Goal: Find specific page/section: Find specific page/section

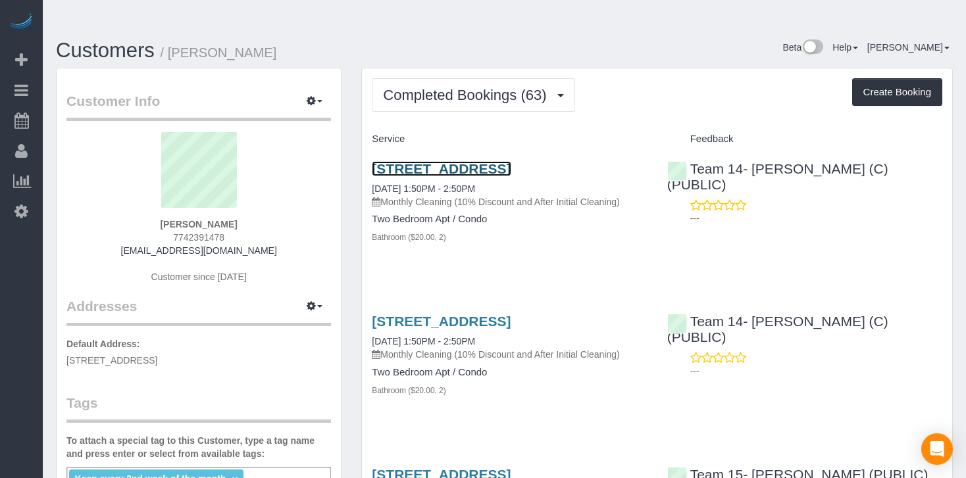
click at [481, 161] on link "[STREET_ADDRESS]" at bounding box center [441, 168] width 139 height 15
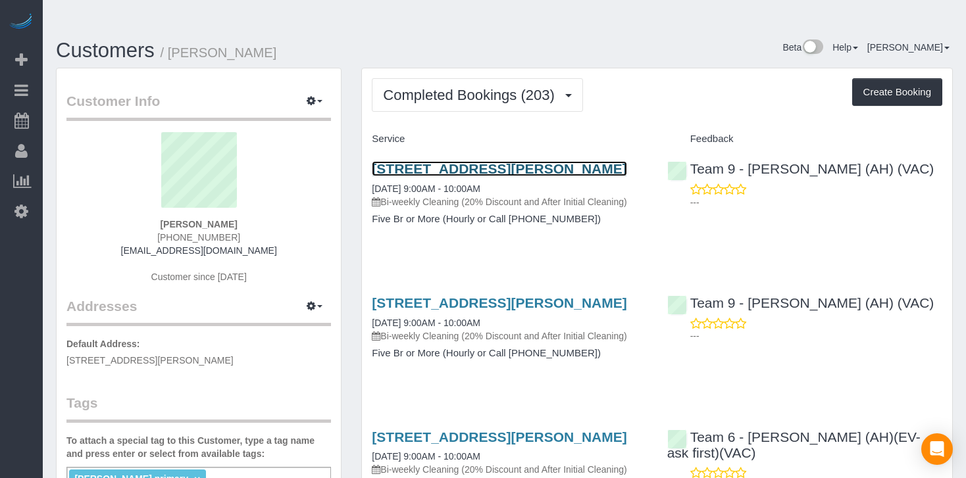
click at [606, 161] on link "[STREET_ADDRESS][PERSON_NAME]" at bounding box center [499, 168] width 255 height 15
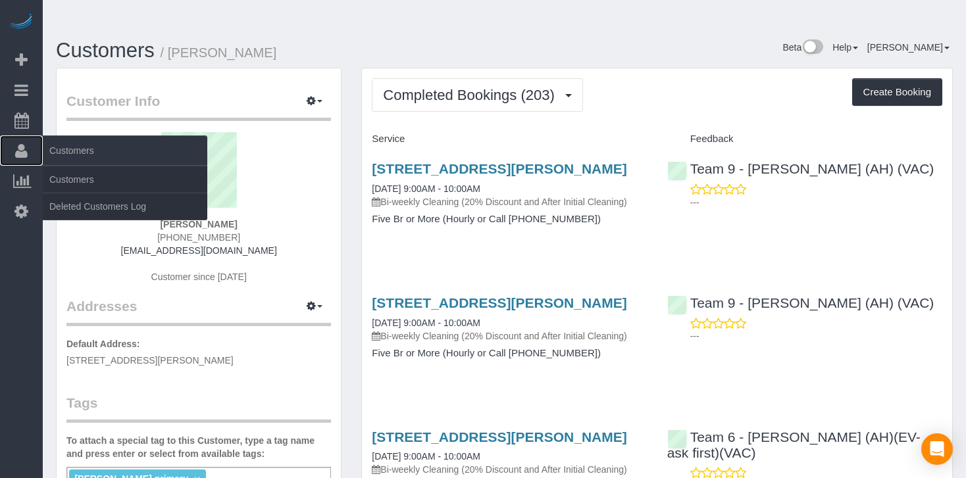
click at [10, 151] on link "Customers" at bounding box center [21, 151] width 43 height 30
click at [59, 174] on link "Customers" at bounding box center [125, 179] width 164 height 26
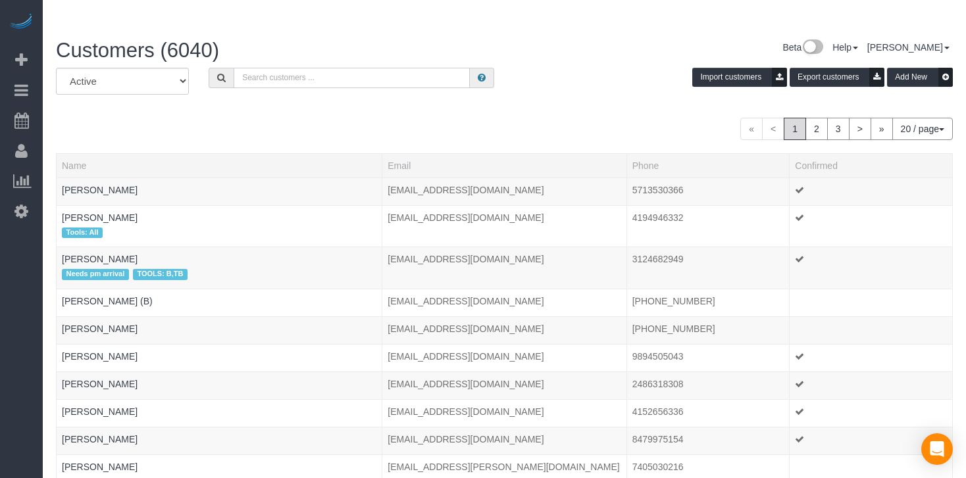
click at [304, 68] on input "text" at bounding box center [352, 78] width 236 height 20
paste input "[PERSON_NAME]"
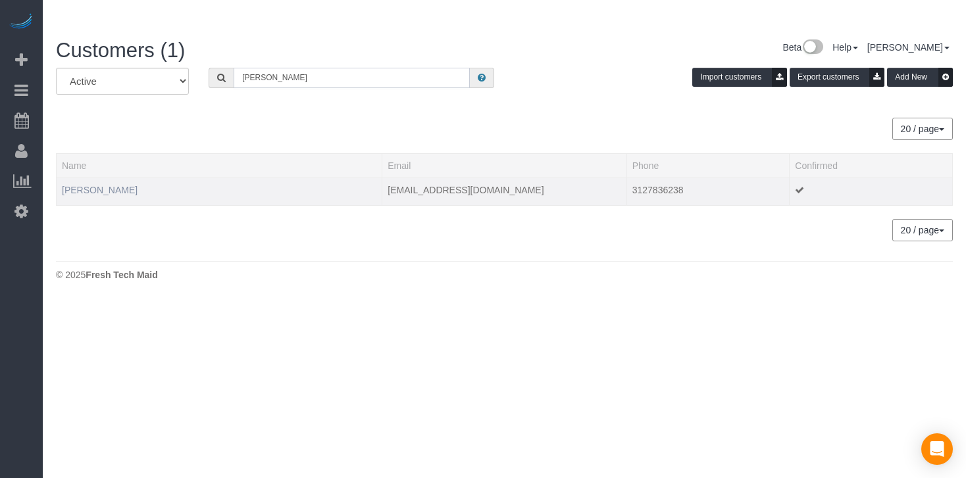
type input "[PERSON_NAME]"
click at [91, 185] on link "[PERSON_NAME]" at bounding box center [100, 190] width 76 height 11
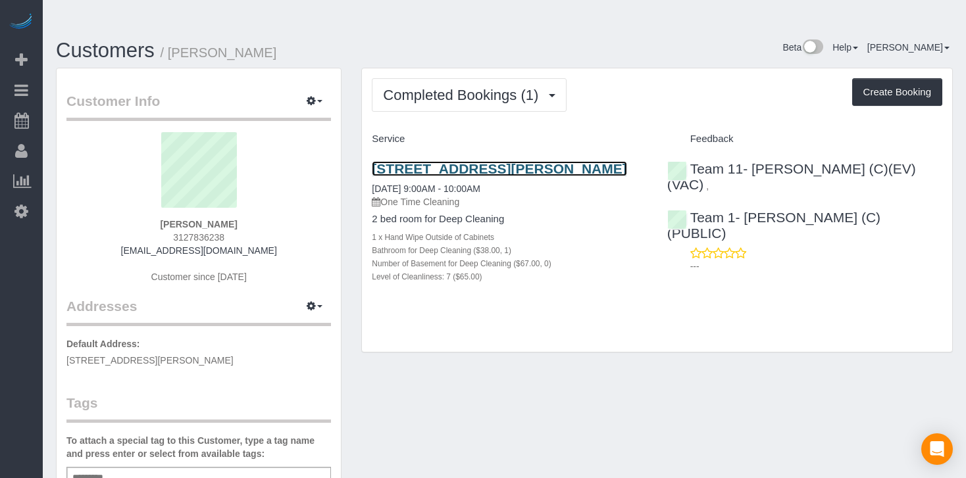
click at [476, 161] on link "[STREET_ADDRESS][PERSON_NAME]" at bounding box center [499, 168] width 255 height 15
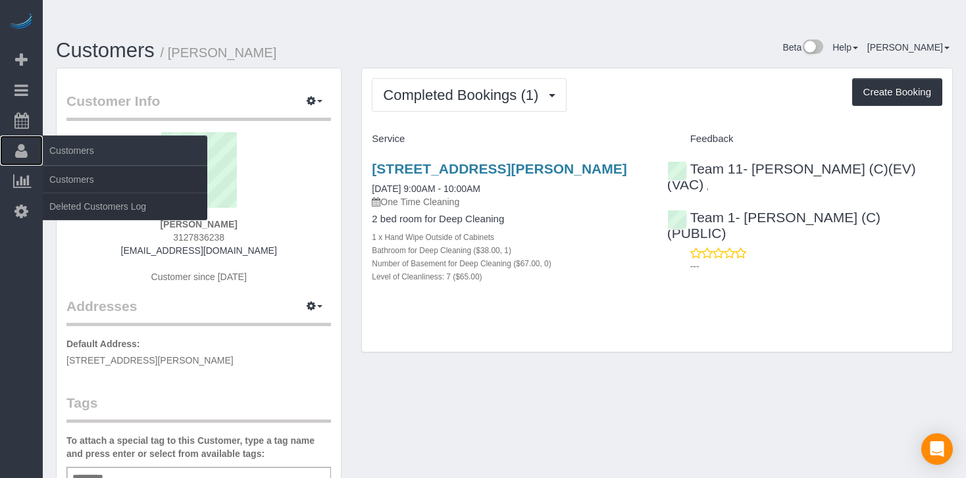
click at [77, 146] on span "Customers" at bounding box center [125, 151] width 164 height 30
click at [73, 171] on link "Customers" at bounding box center [125, 179] width 164 height 26
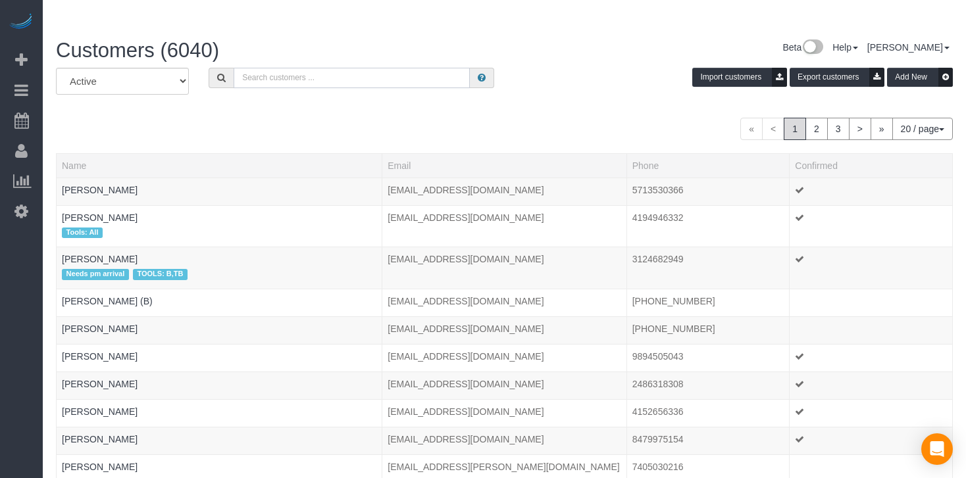
click at [275, 68] on input "text" at bounding box center [352, 78] width 236 height 20
paste input "[PERSON_NAME] (VAC)"
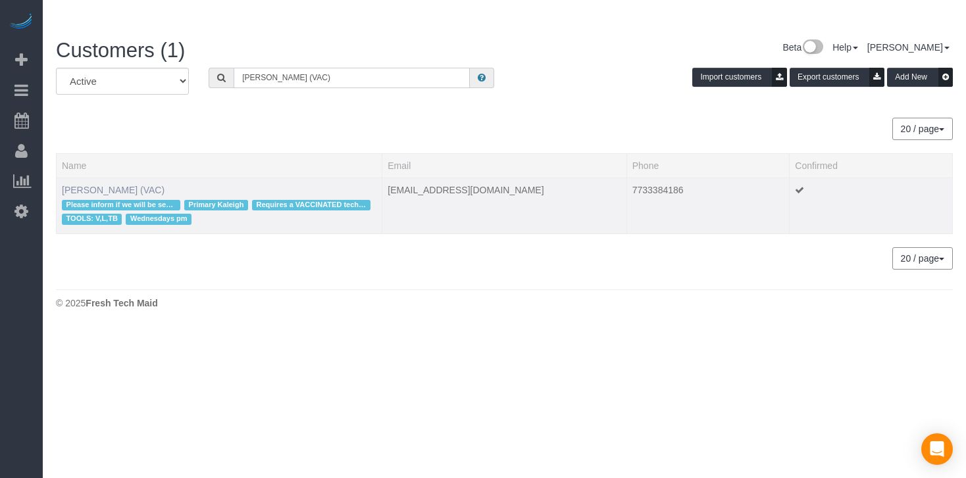
type input "[PERSON_NAME] (VAC)"
click at [97, 185] on link "[PERSON_NAME] (VAC)" at bounding box center [113, 190] width 103 height 11
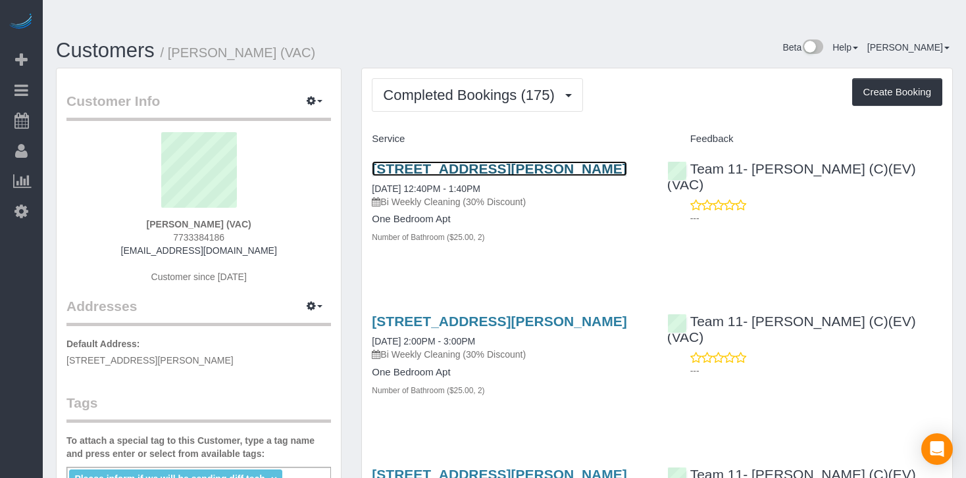
click at [494, 161] on link "[STREET_ADDRESS][PERSON_NAME]" at bounding box center [499, 168] width 255 height 15
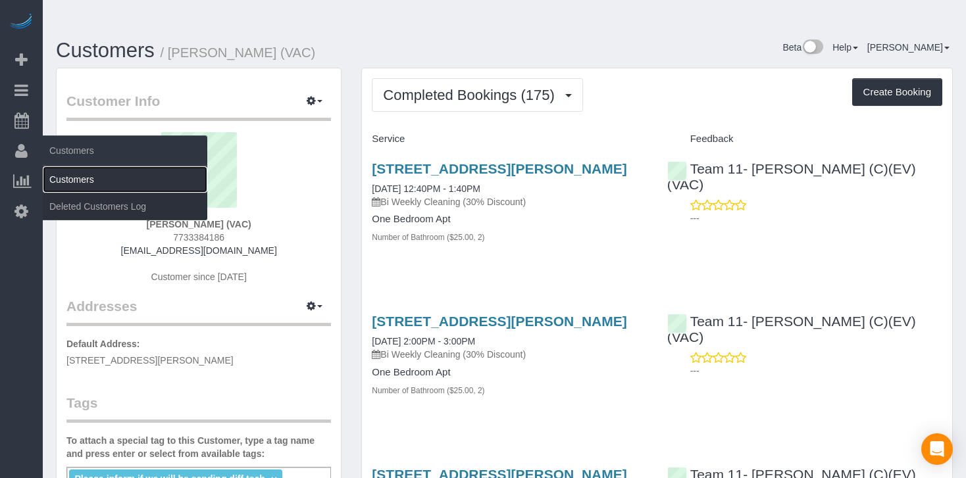
click at [67, 176] on link "Customers" at bounding box center [125, 179] width 164 height 26
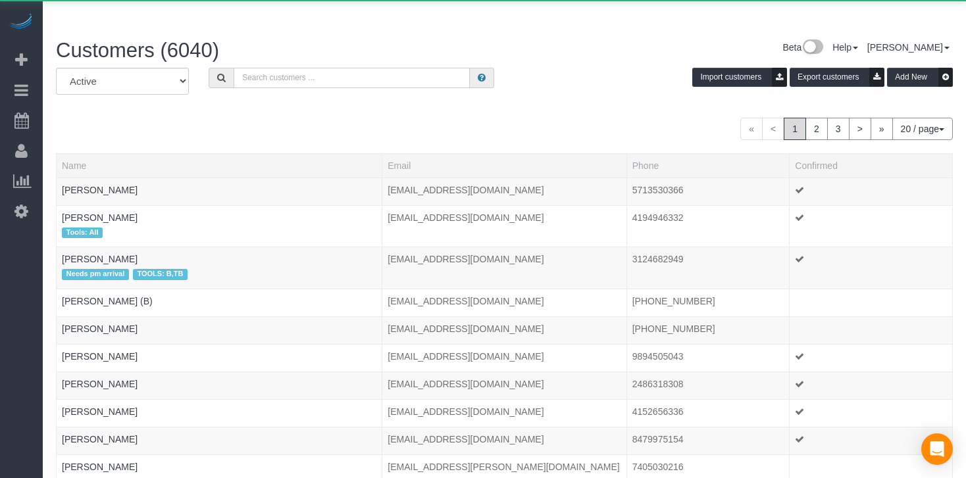
click at [371, 68] on input "text" at bounding box center [352, 78] width 236 height 20
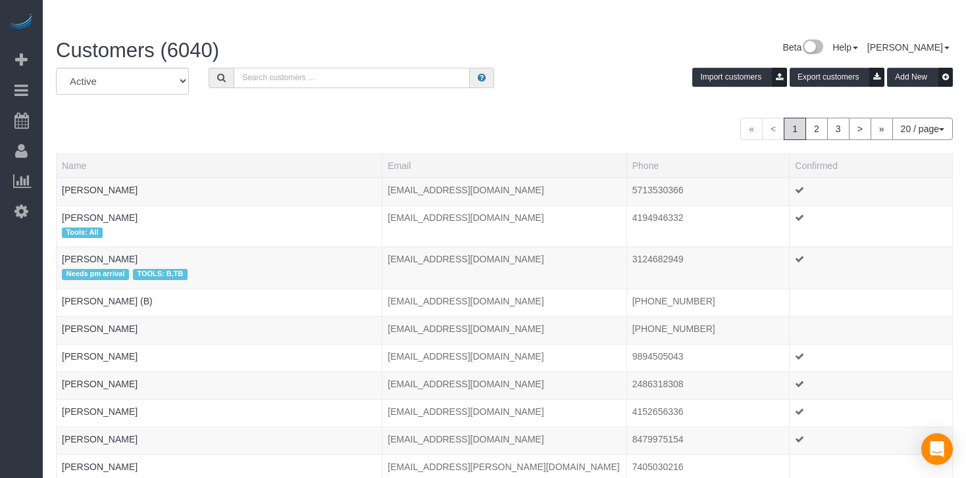
paste input "[PERSON_NAME]"
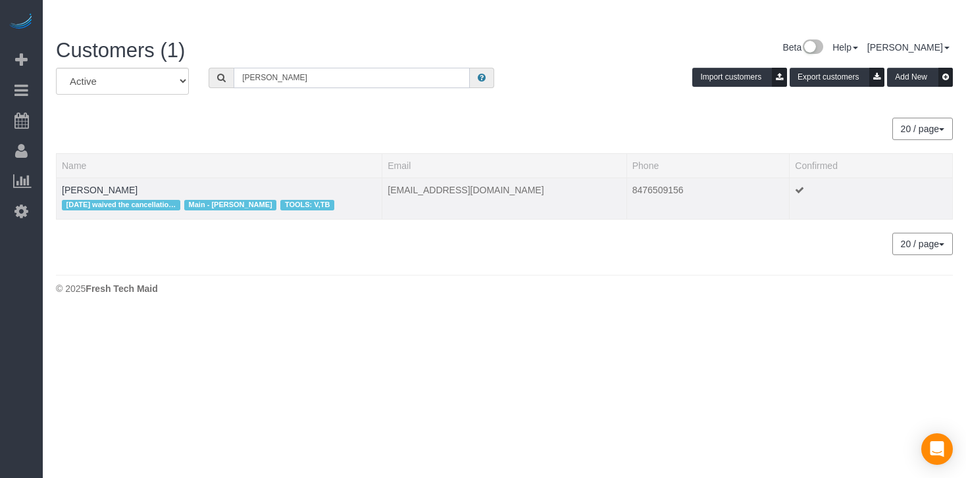
type input "[PERSON_NAME]"
click at [147, 178] on td "[PERSON_NAME] [DATE] waived the cancellation fee Main - [PERSON_NAME] TOOLS: V,…" at bounding box center [220, 198] width 326 height 41
click at [109, 185] on link "[PERSON_NAME]" at bounding box center [100, 190] width 76 height 11
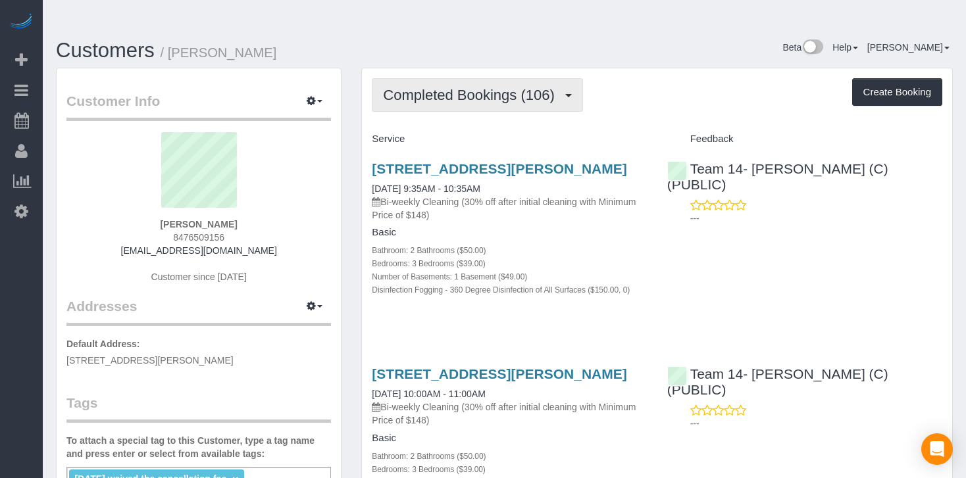
click at [514, 87] on span "Completed Bookings (106)" at bounding box center [472, 95] width 178 height 16
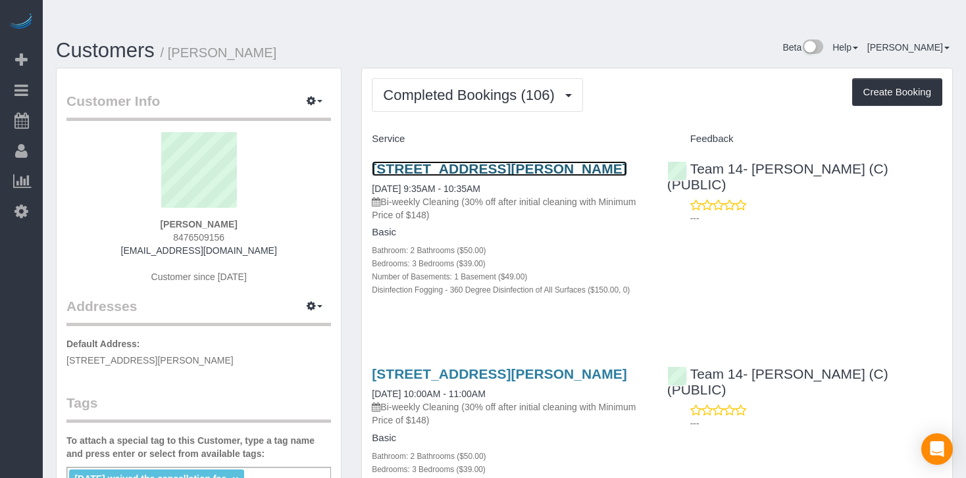
click at [508, 161] on link "[STREET_ADDRESS][PERSON_NAME]" at bounding box center [499, 168] width 255 height 15
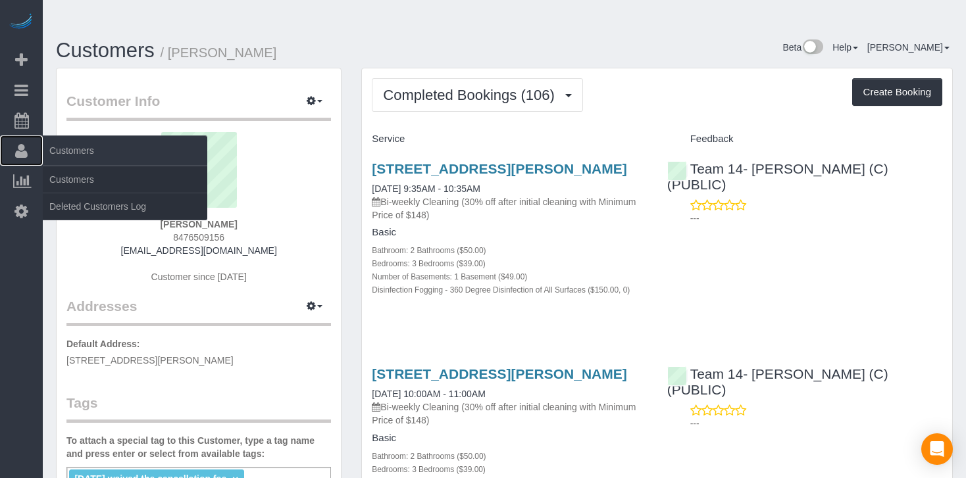
click at [61, 151] on span "Customers" at bounding box center [125, 151] width 164 height 30
click at [61, 173] on link "Customers" at bounding box center [125, 179] width 164 height 26
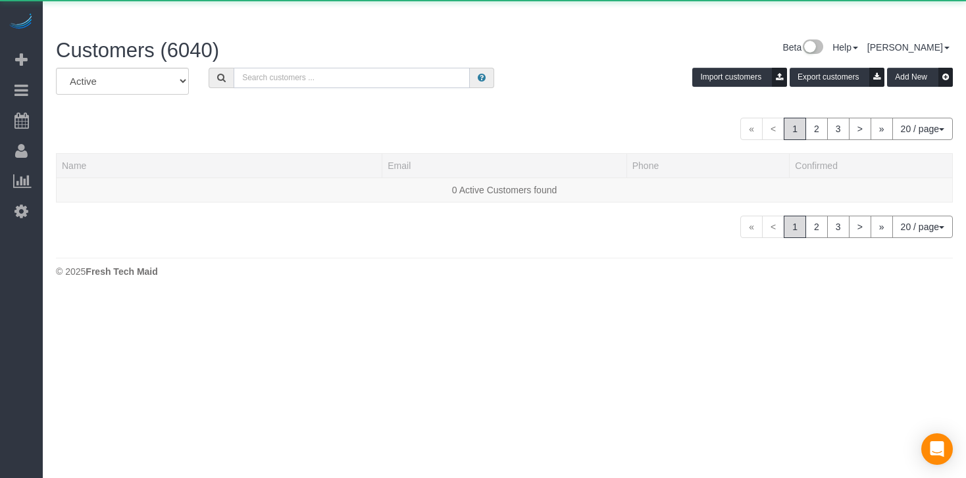
click at [266, 68] on input "text" at bounding box center [352, 78] width 236 height 20
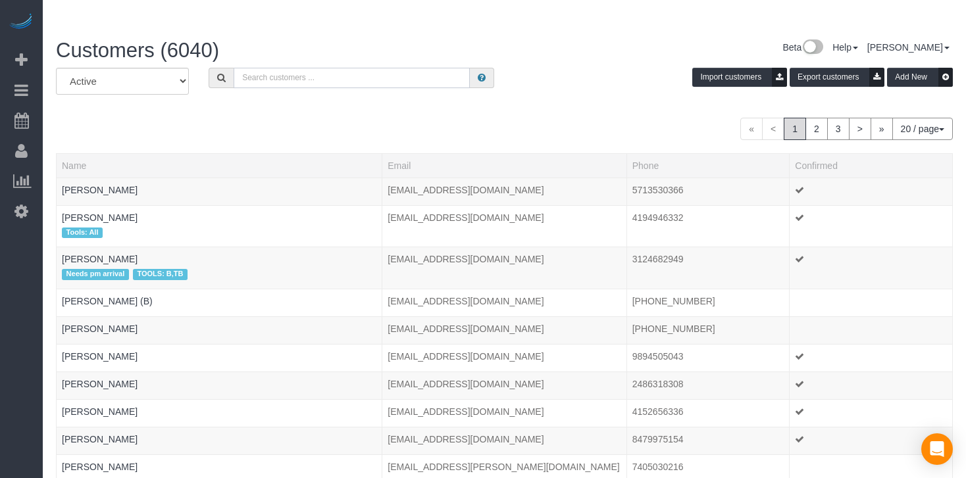
paste input "[PERSON_NAME]"
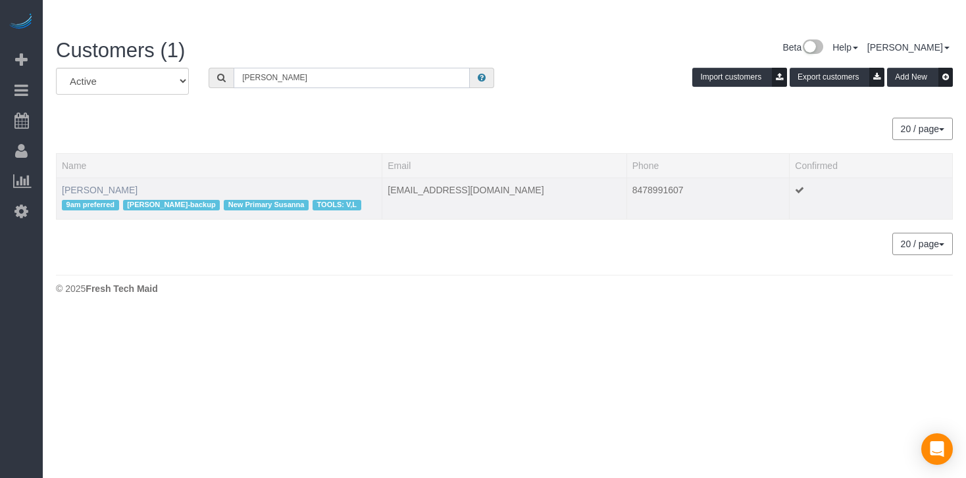
type input "[PERSON_NAME]"
click at [113, 185] on link "[PERSON_NAME]" at bounding box center [100, 190] width 76 height 11
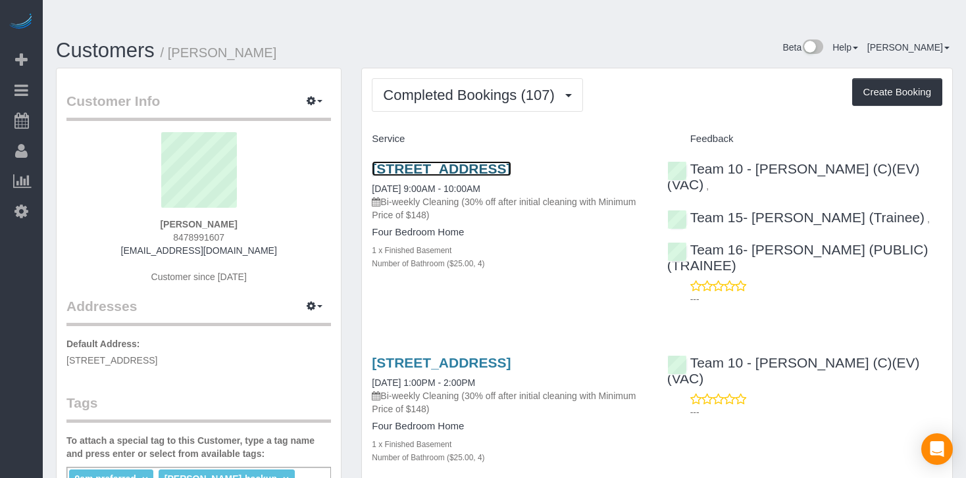
click at [506, 161] on link "[STREET_ADDRESS]" at bounding box center [441, 168] width 139 height 15
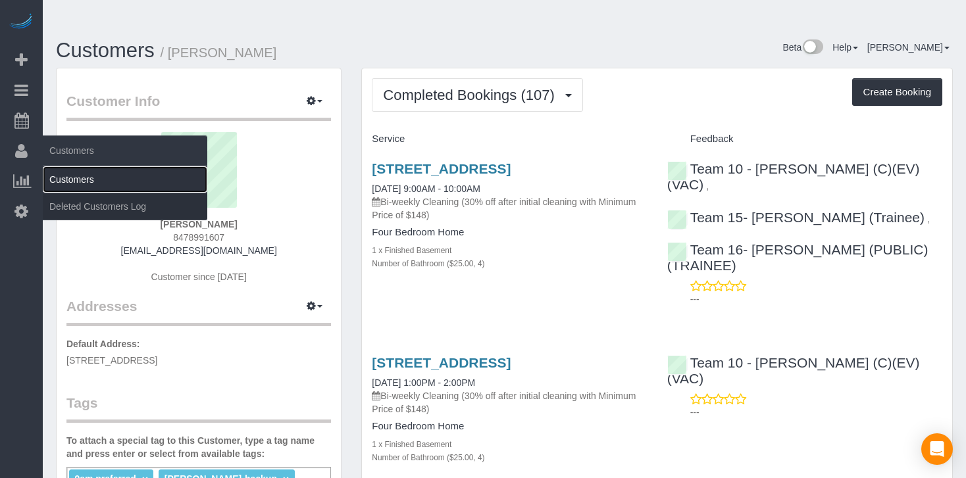
click at [65, 179] on link "Customers" at bounding box center [125, 179] width 164 height 26
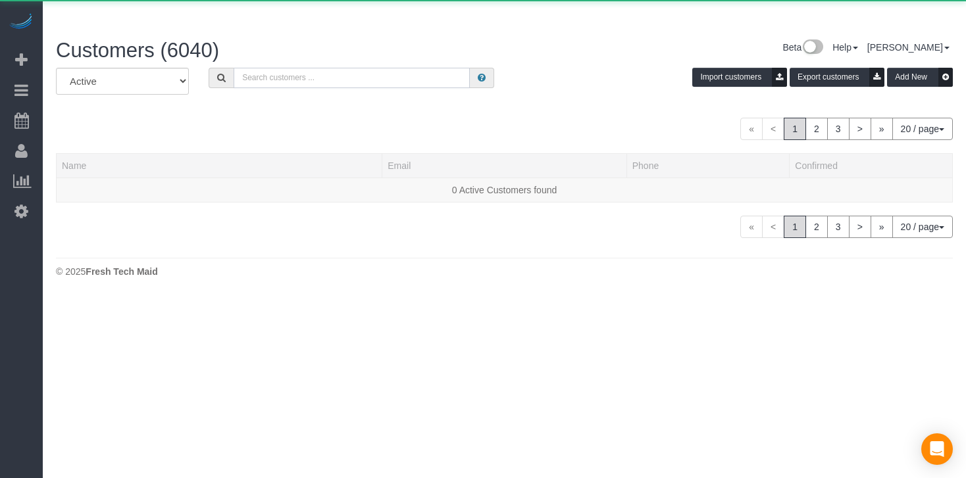
click at [291, 68] on input "text" at bounding box center [352, 78] width 236 height 20
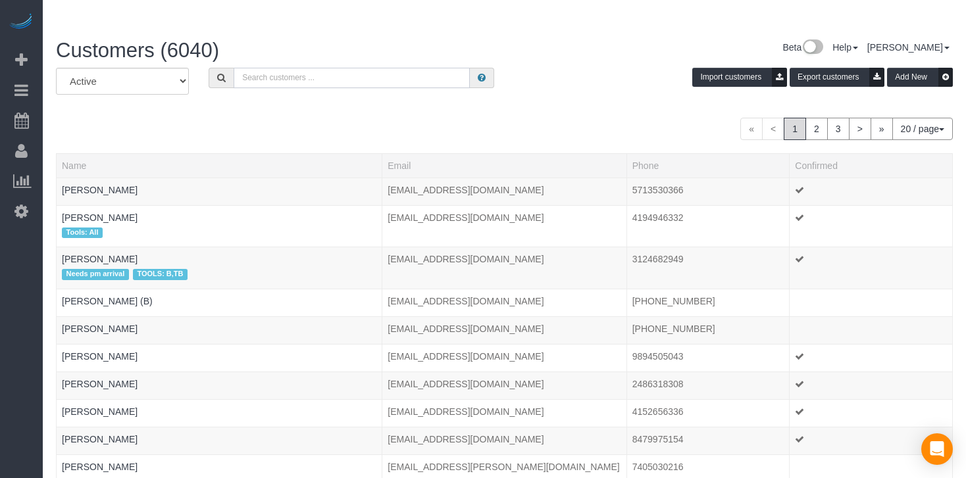
paste input "[PERSON_NAME]"
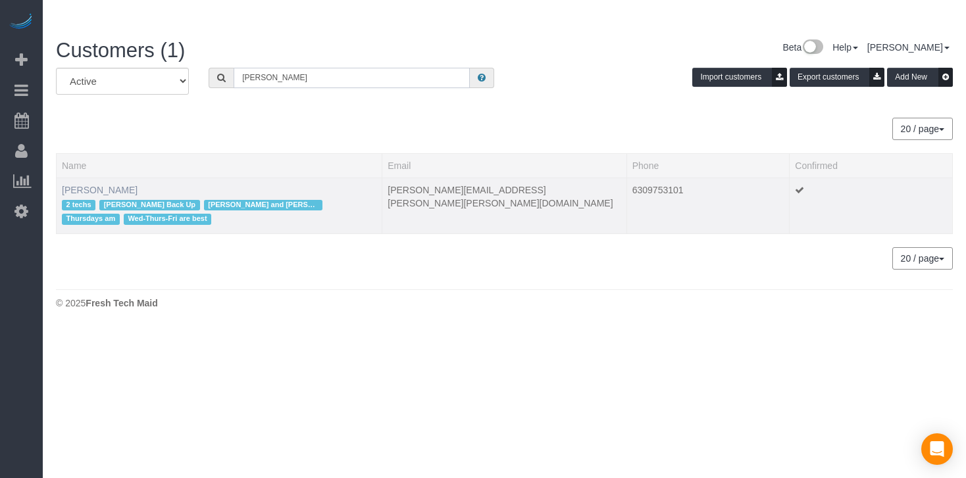
type input "[PERSON_NAME]"
click at [89, 185] on link "[PERSON_NAME]" at bounding box center [100, 190] width 76 height 11
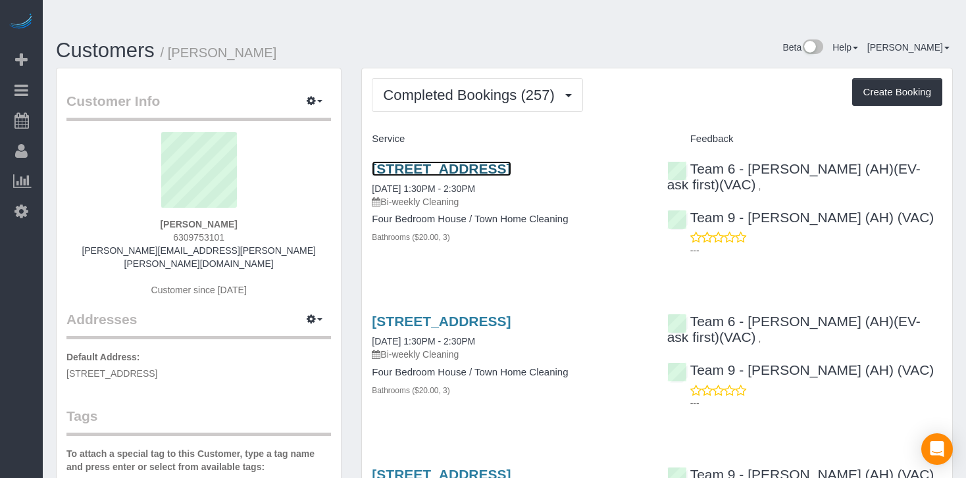
click at [454, 161] on link "[STREET_ADDRESS]" at bounding box center [441, 168] width 139 height 15
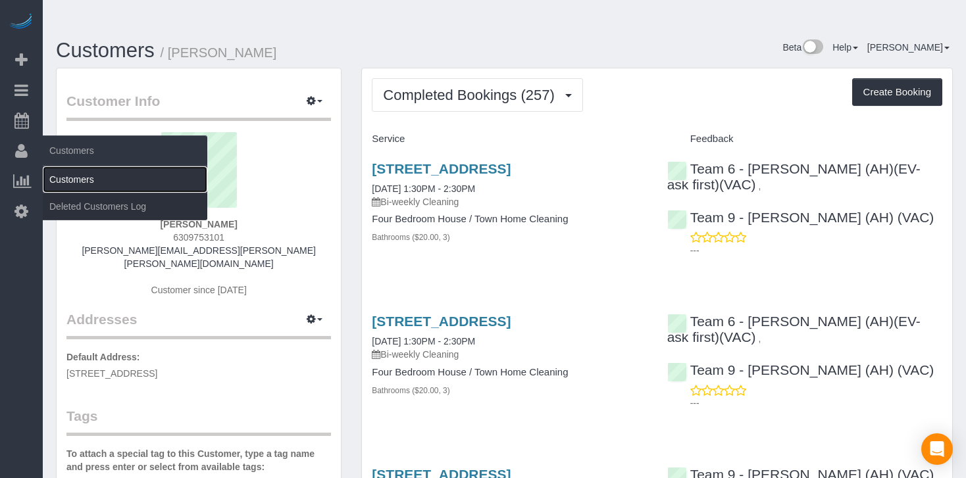
click at [66, 170] on link "Customers" at bounding box center [125, 179] width 164 height 26
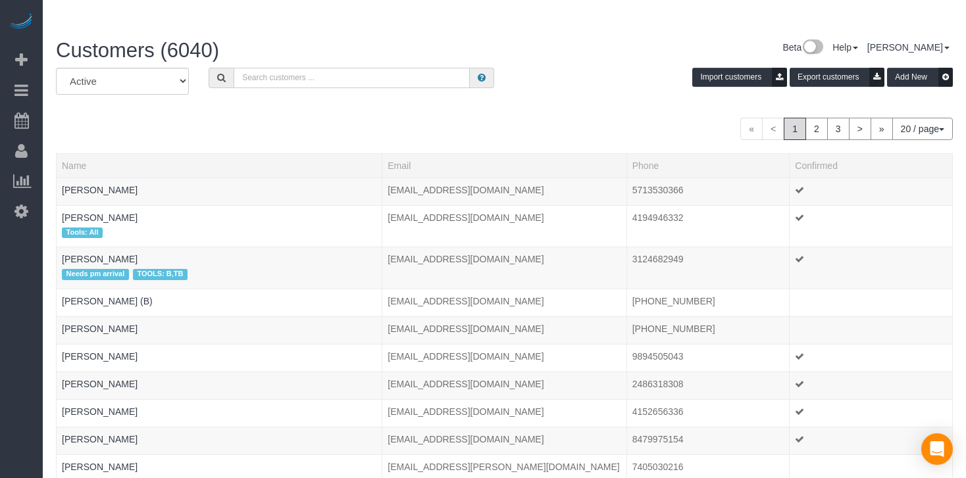
click at [243, 68] on input "text" at bounding box center [352, 78] width 236 height 20
paste input "[PERSON_NAME]"
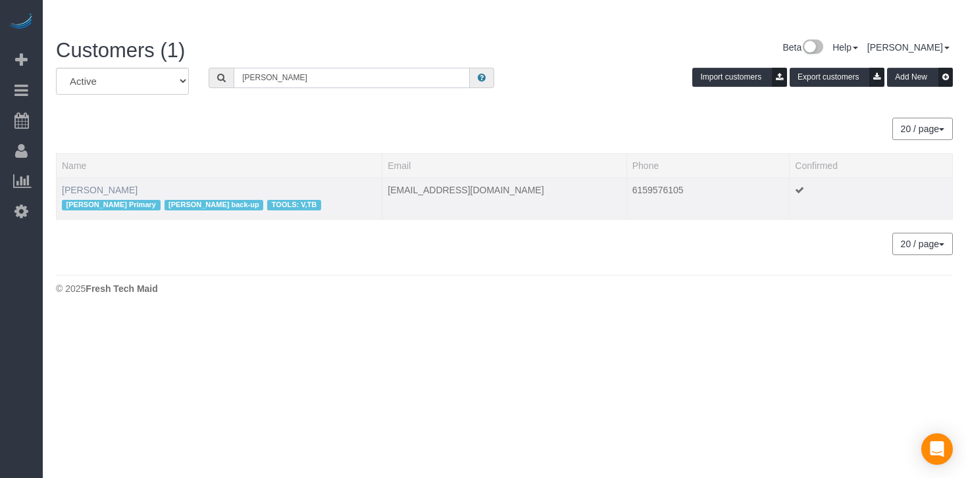
type input "[PERSON_NAME]"
click at [91, 185] on link "[PERSON_NAME]" at bounding box center [100, 190] width 76 height 11
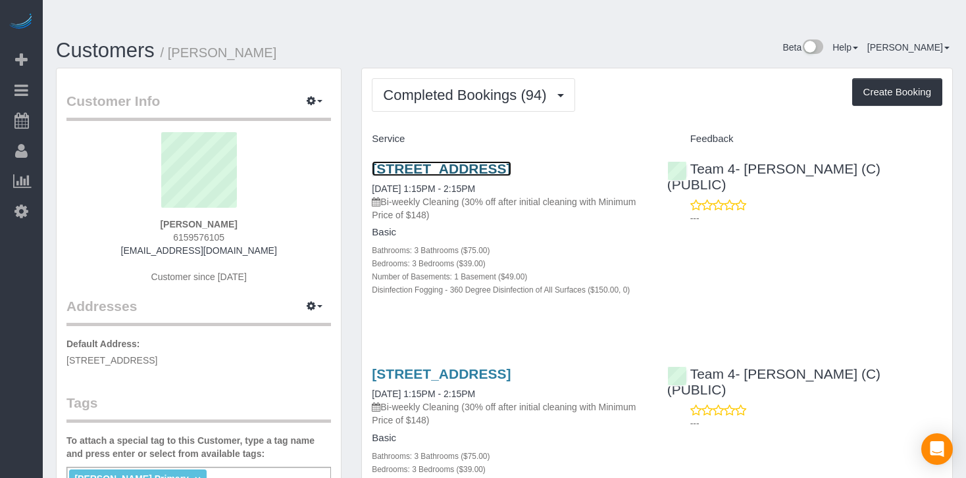
click at [452, 161] on link "[STREET_ADDRESS]" at bounding box center [441, 168] width 139 height 15
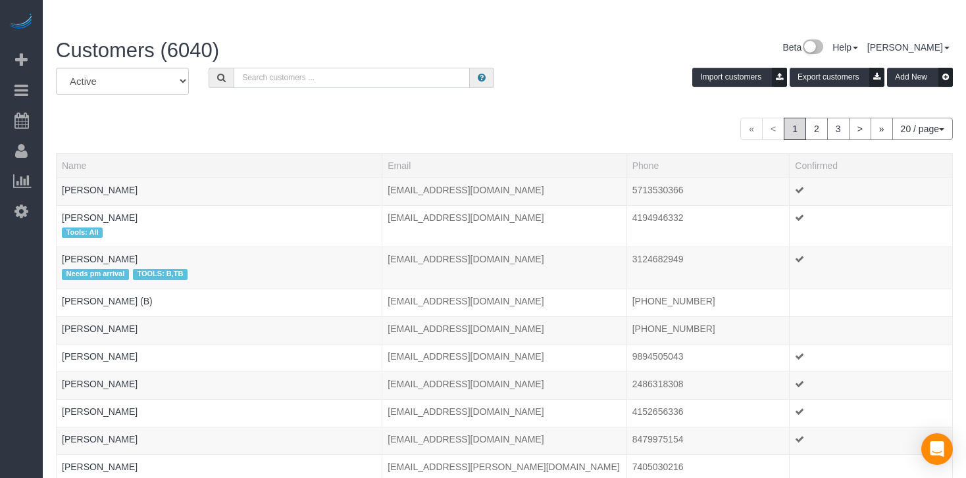
click at [248, 68] on input "text" at bounding box center [352, 78] width 236 height 20
paste input "[PERSON_NAME]"
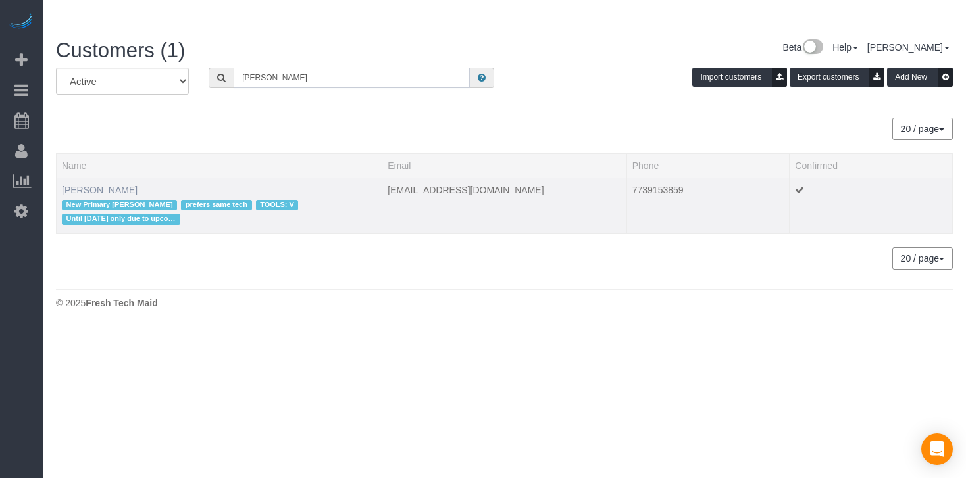
type input "[PERSON_NAME]"
click at [105, 185] on link "[PERSON_NAME]" at bounding box center [100, 190] width 76 height 11
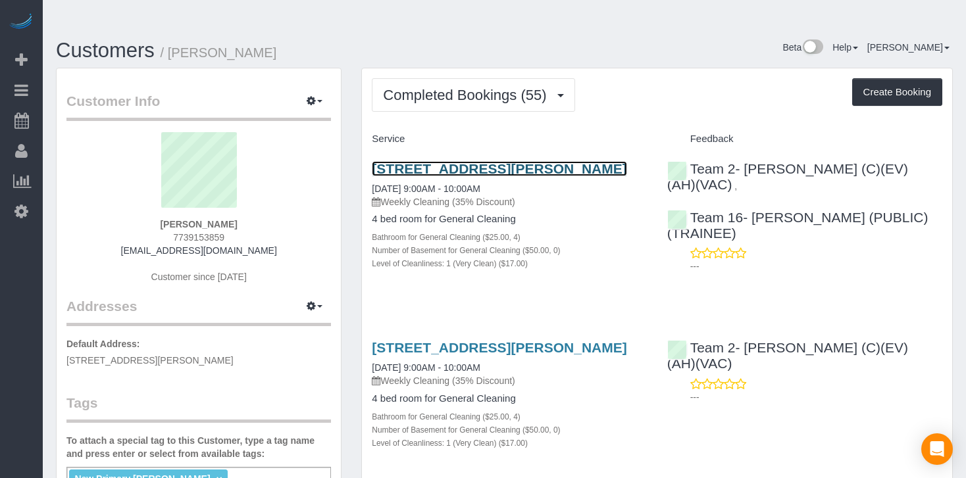
click at [384, 161] on link "[STREET_ADDRESS][PERSON_NAME]" at bounding box center [499, 168] width 255 height 15
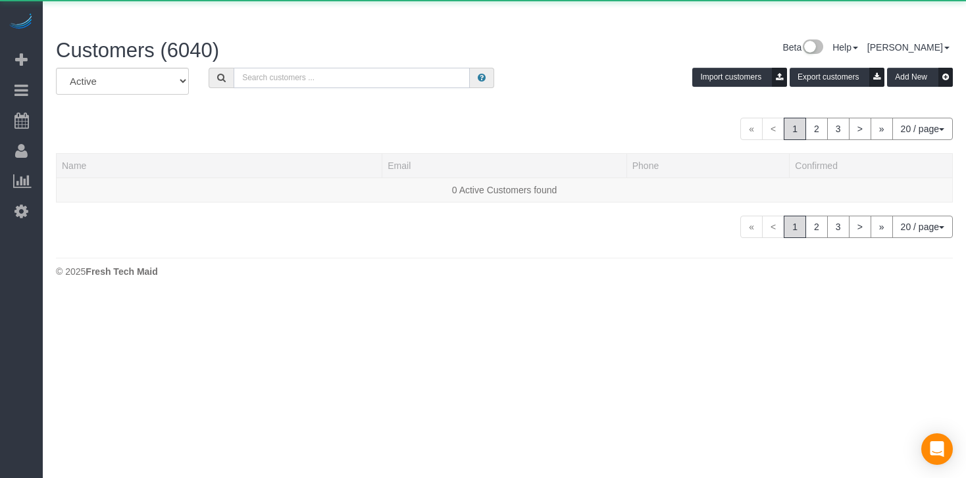
click at [245, 68] on input "text" at bounding box center [352, 78] width 236 height 20
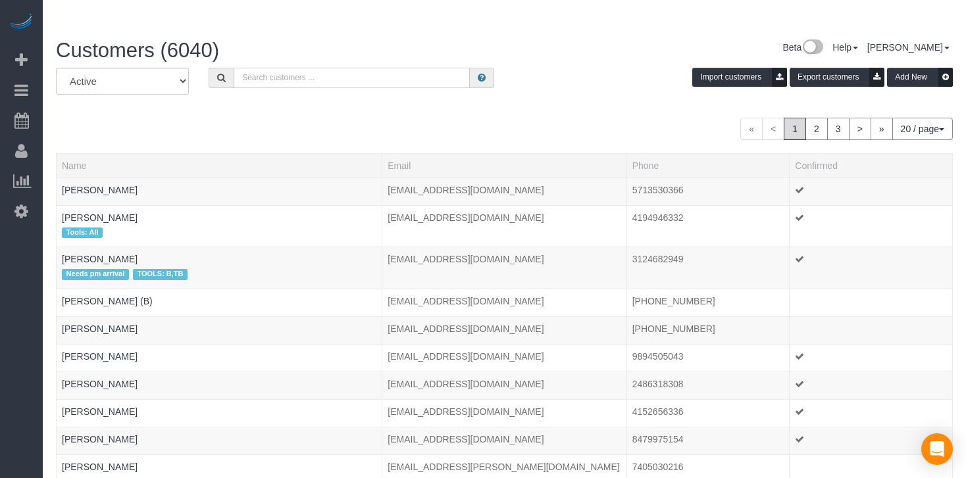
paste input "[PERSON_NAME]"
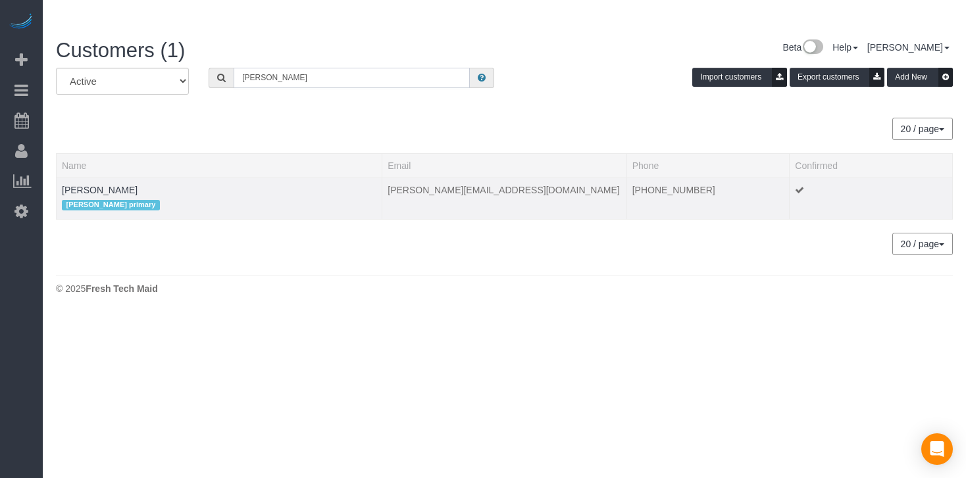
type input "[PERSON_NAME]"
click at [98, 178] on td "[PERSON_NAME] [PERSON_NAME] primary" at bounding box center [220, 198] width 326 height 41
click at [99, 185] on link "[PERSON_NAME]" at bounding box center [100, 190] width 76 height 11
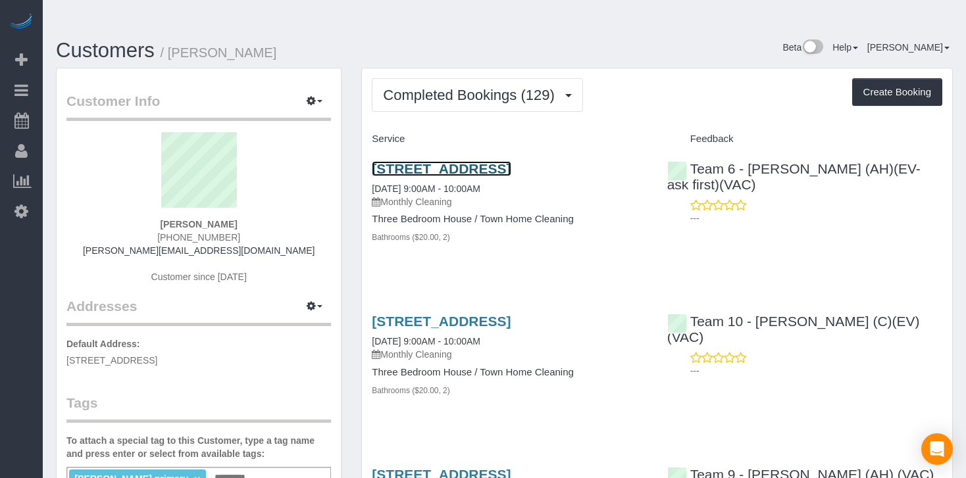
click at [493, 161] on link "[STREET_ADDRESS]" at bounding box center [441, 168] width 139 height 15
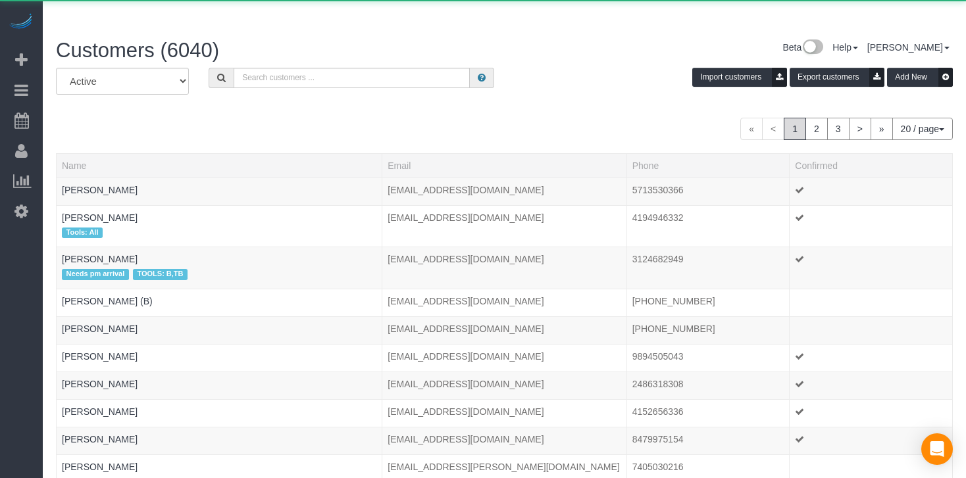
click at [263, 68] on div "All Active Archived Import customers Export customers Add New" at bounding box center [504, 86] width 917 height 37
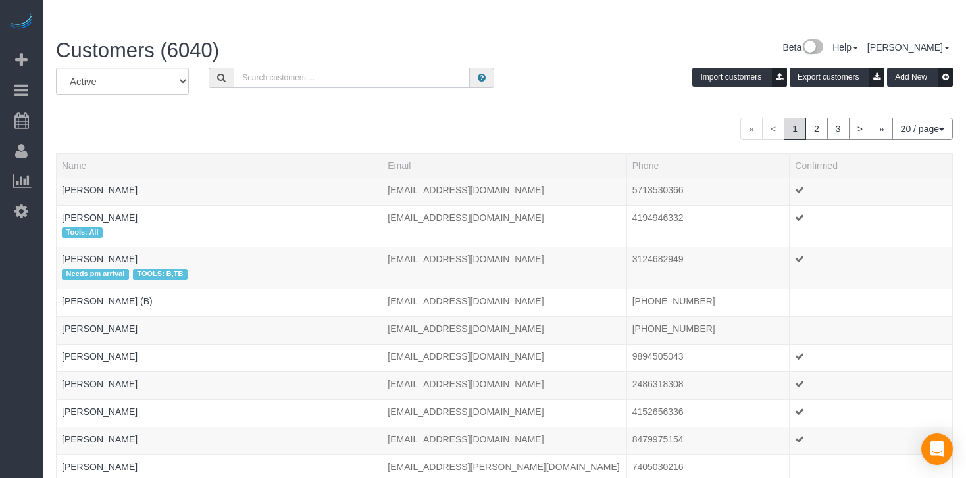
click at [263, 68] on input "text" at bounding box center [352, 78] width 236 height 20
paste input "[PERSON_NAME]"
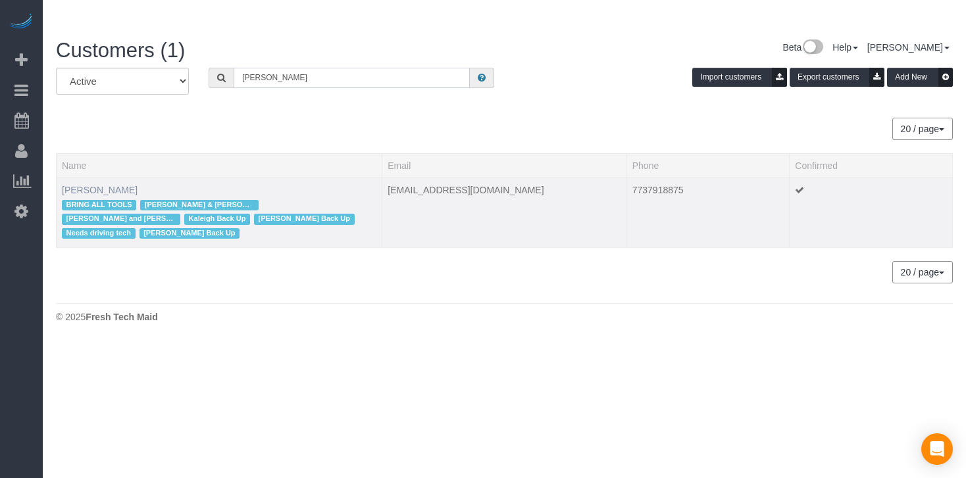
type input "[PERSON_NAME]"
click at [93, 185] on link "[PERSON_NAME]" at bounding box center [100, 190] width 76 height 11
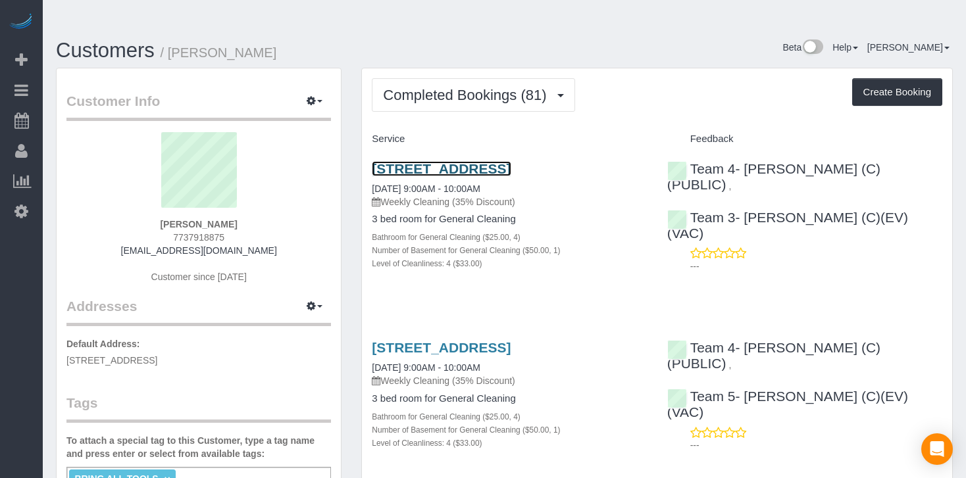
click at [511, 161] on link "[STREET_ADDRESS]" at bounding box center [441, 168] width 139 height 15
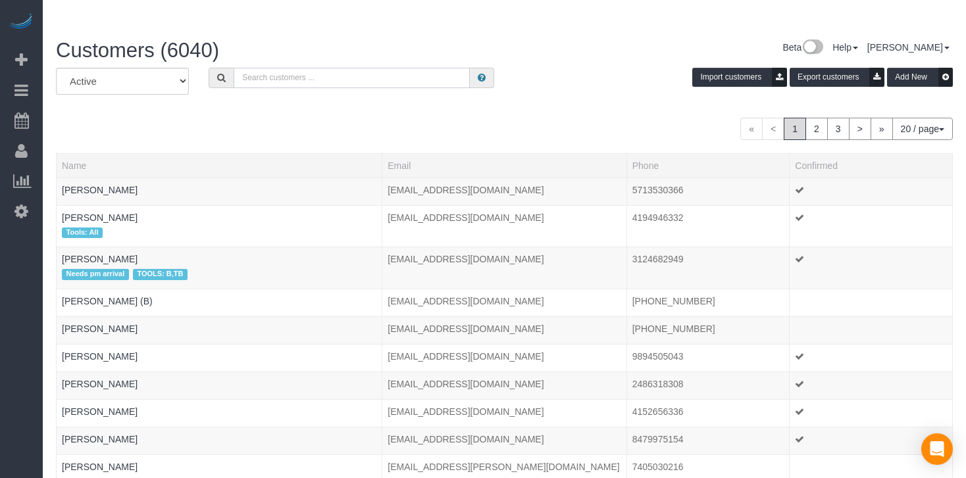
click at [297, 68] on input "text" at bounding box center [352, 78] width 236 height 20
paste input "[PERSON_NAME] (B)"
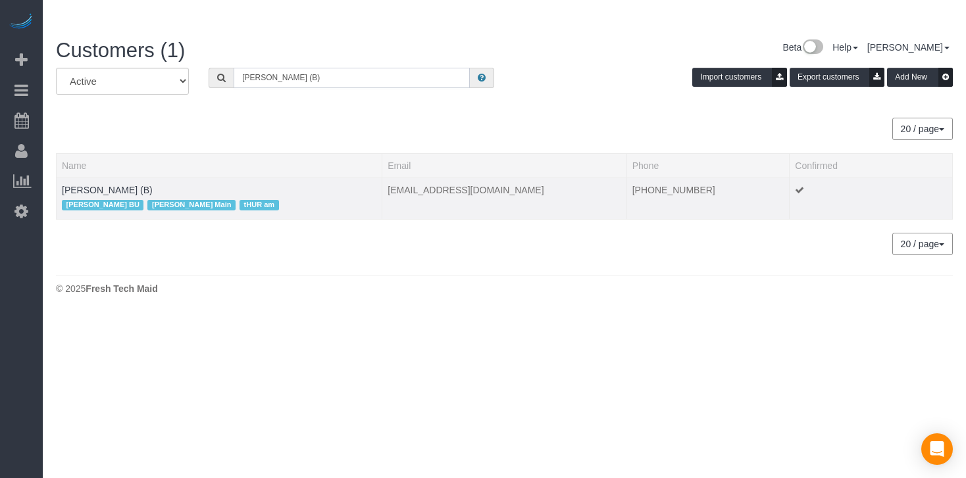
type input "[PERSON_NAME] (B)"
click at [131, 178] on td "[PERSON_NAME] (B) [PERSON_NAME] BU [PERSON_NAME] Main tHUR am" at bounding box center [220, 198] width 326 height 41
click at [122, 185] on link "[PERSON_NAME] (B)" at bounding box center [107, 190] width 91 height 11
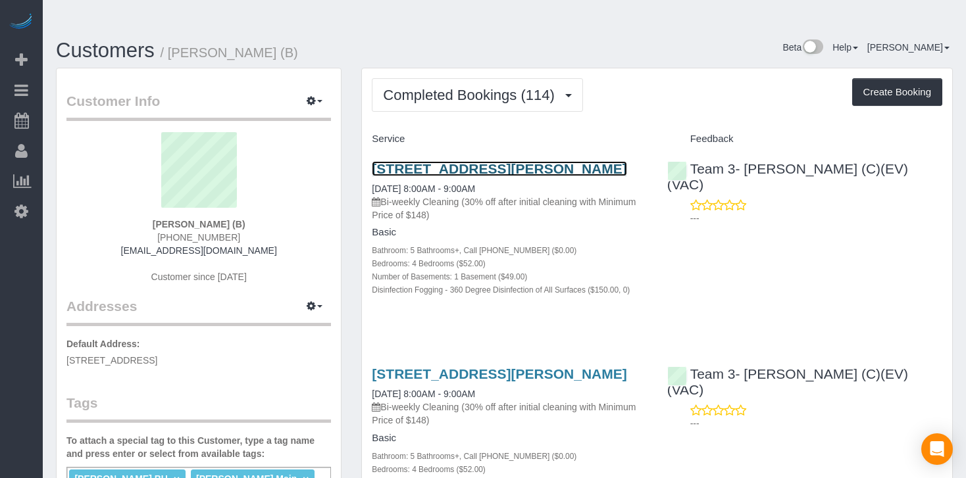
click at [420, 161] on link "[STREET_ADDRESS][PERSON_NAME]" at bounding box center [499, 168] width 255 height 15
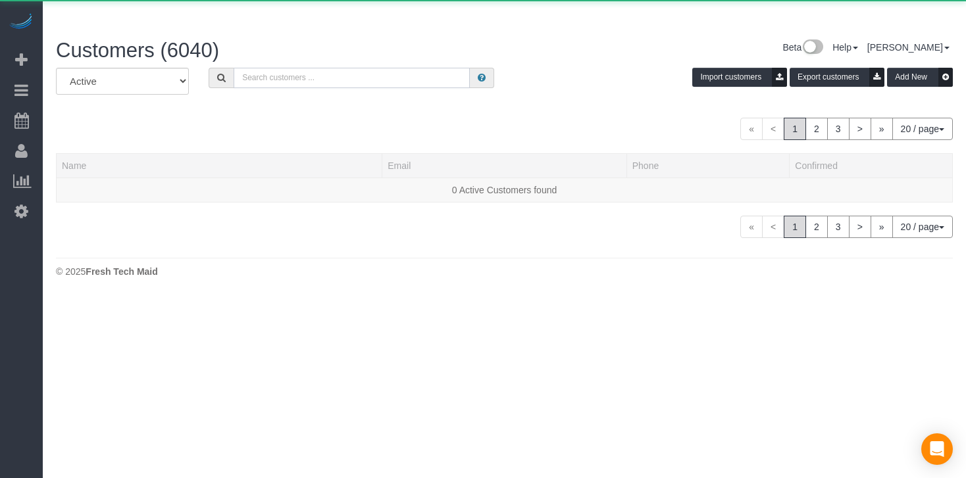
click at [311, 68] on input "text" at bounding box center [352, 78] width 236 height 20
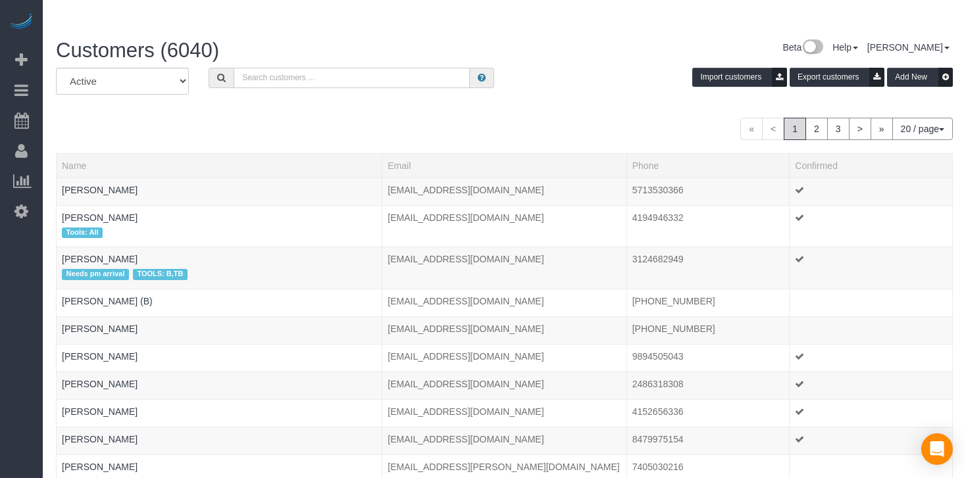
paste input "[PERSON_NAME]"
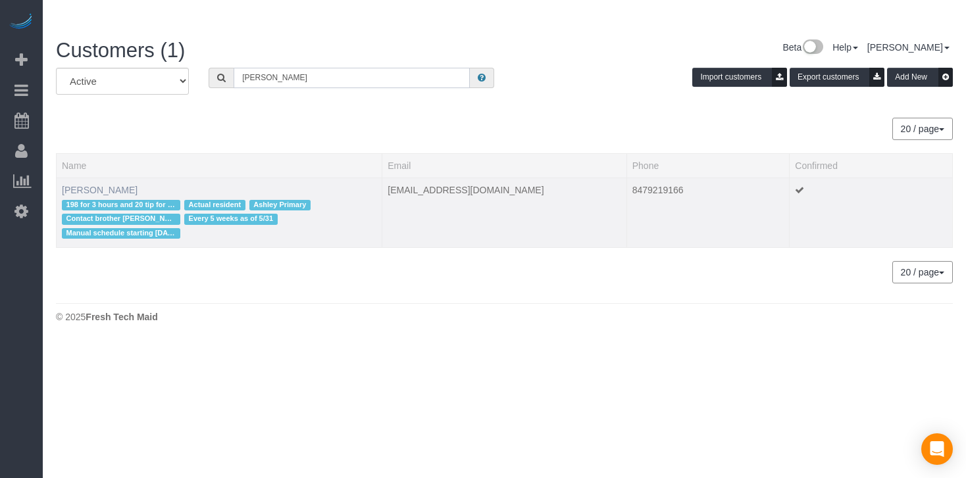
type input "[PERSON_NAME]"
click at [107, 185] on link "[PERSON_NAME]" at bounding box center [100, 190] width 76 height 11
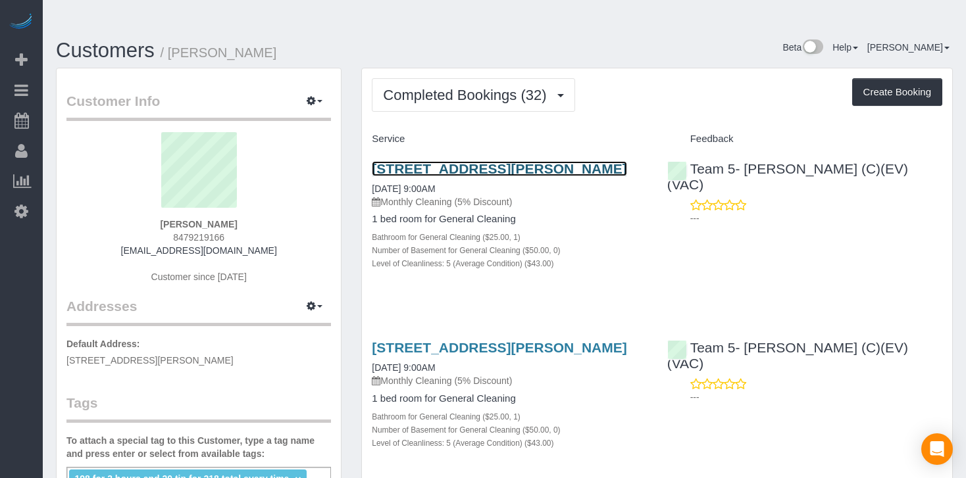
click at [415, 161] on link "[STREET_ADDRESS][PERSON_NAME]" at bounding box center [499, 168] width 255 height 15
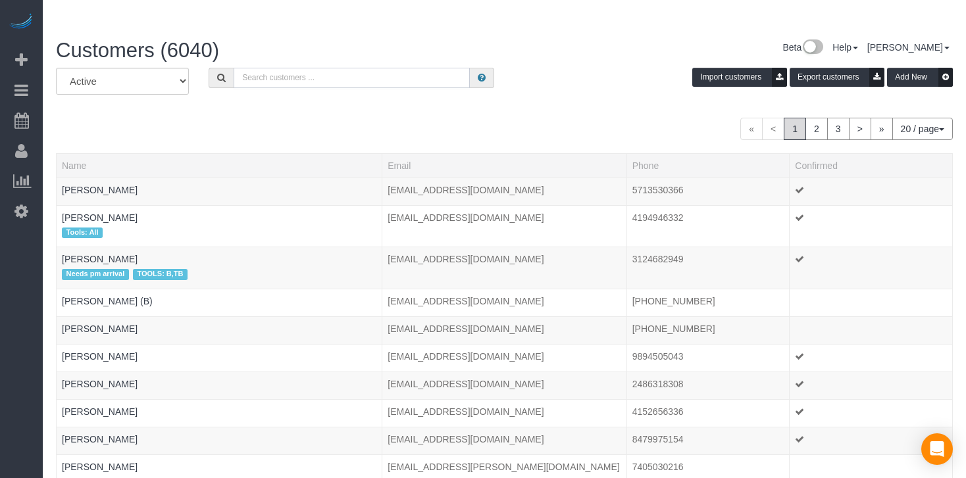
click at [272, 68] on input "text" at bounding box center [352, 78] width 236 height 20
paste input "[PERSON_NAME]"
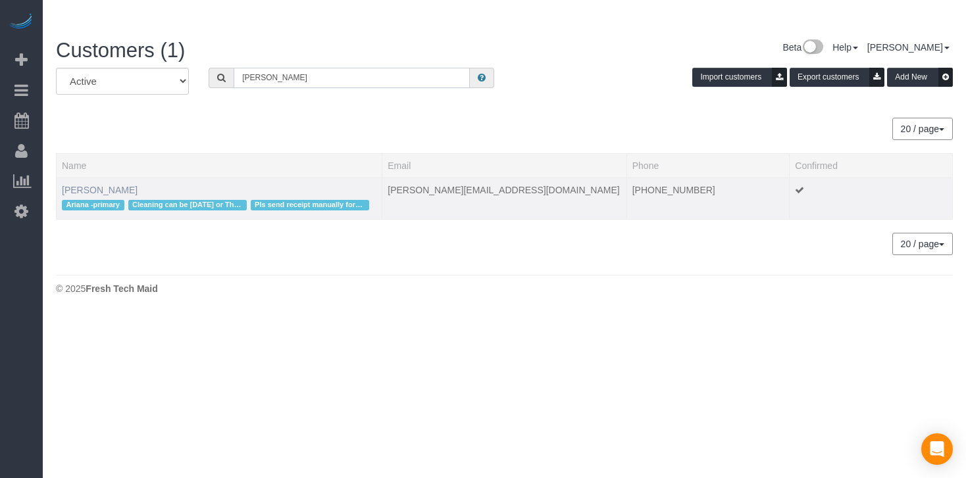
type input "[PERSON_NAME]"
click at [68, 185] on link "[PERSON_NAME]" at bounding box center [100, 190] width 76 height 11
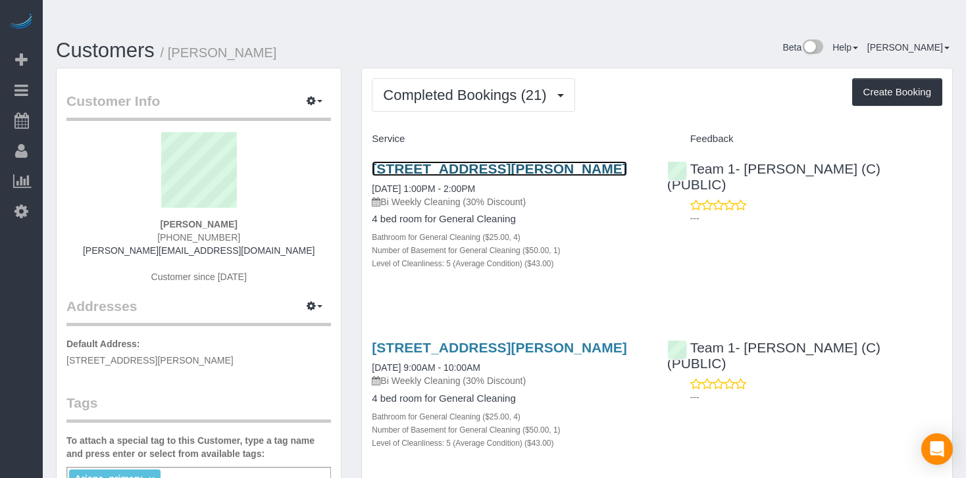
click at [476, 161] on link "[STREET_ADDRESS][PERSON_NAME]" at bounding box center [499, 168] width 255 height 15
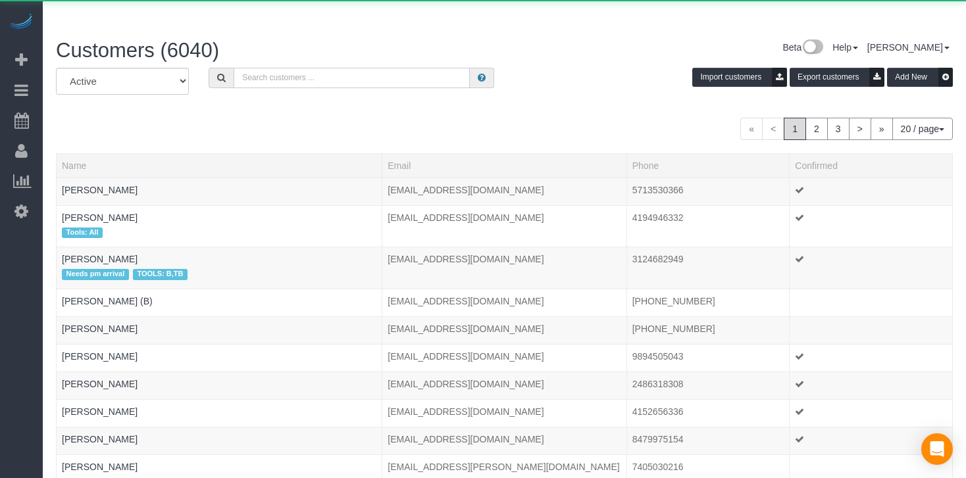
click at [274, 68] on input "text" at bounding box center [352, 78] width 236 height 20
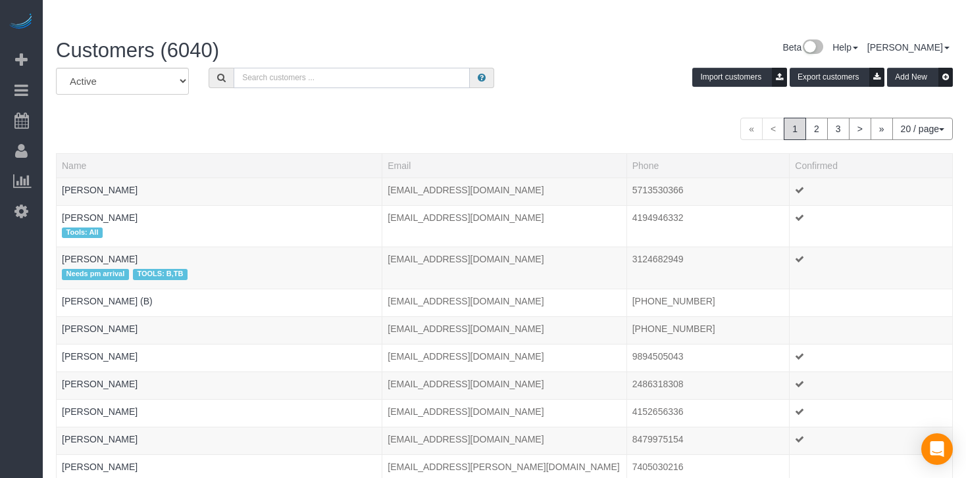
paste input "[PERSON_NAME]"
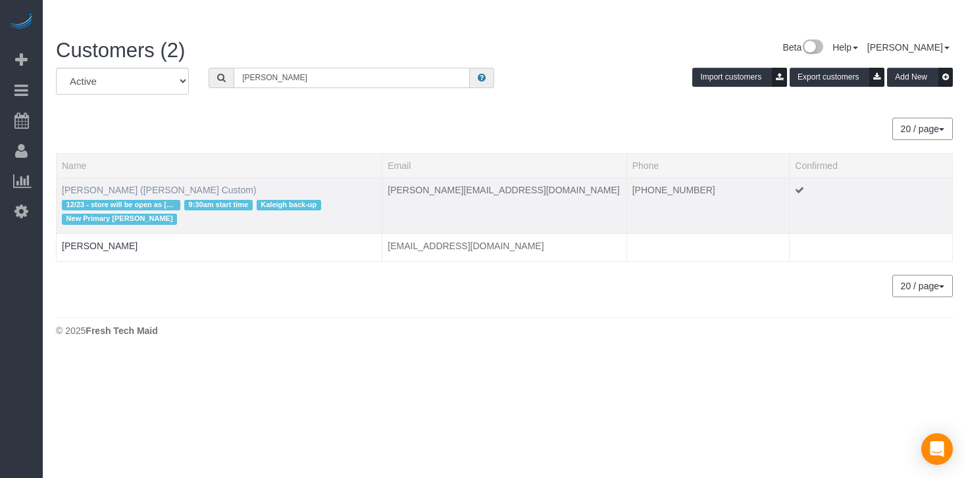
type input "[PERSON_NAME]"
click at [134, 185] on link "[PERSON_NAME] ([PERSON_NAME] Custom)" at bounding box center [159, 190] width 195 height 11
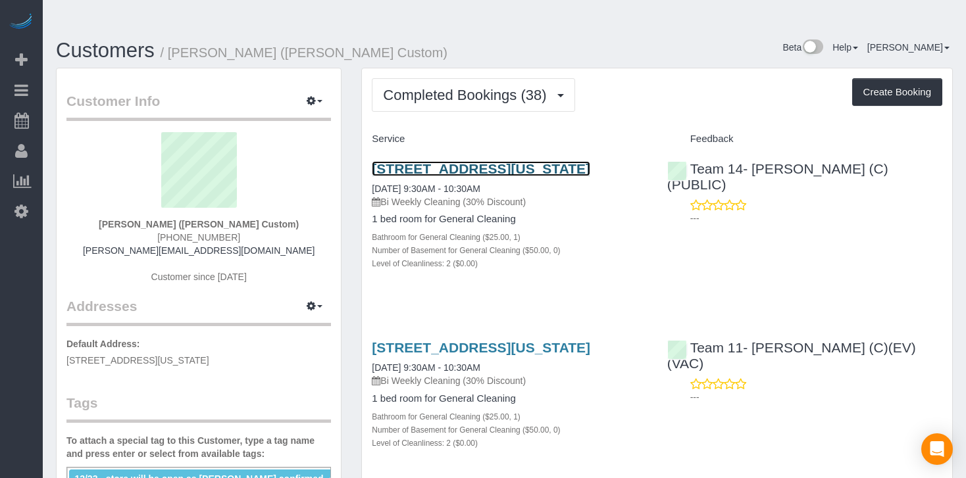
click at [455, 161] on link "[STREET_ADDRESS][US_STATE]" at bounding box center [481, 168] width 218 height 15
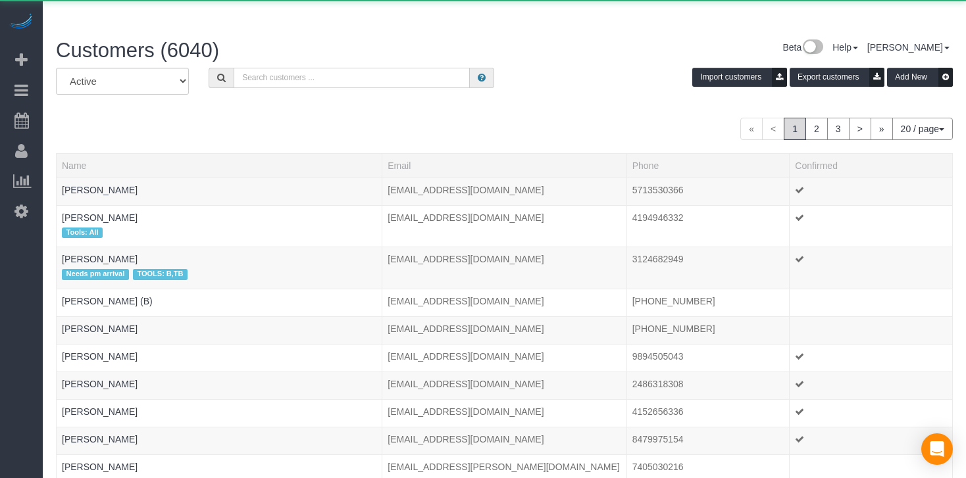
click at [249, 68] on input "text" at bounding box center [352, 78] width 236 height 20
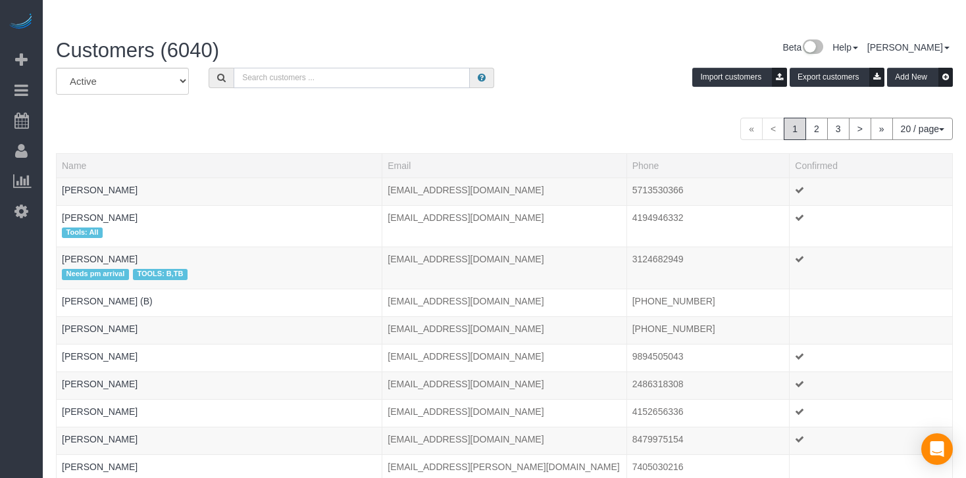
paste input "[PERSON_NAME]"
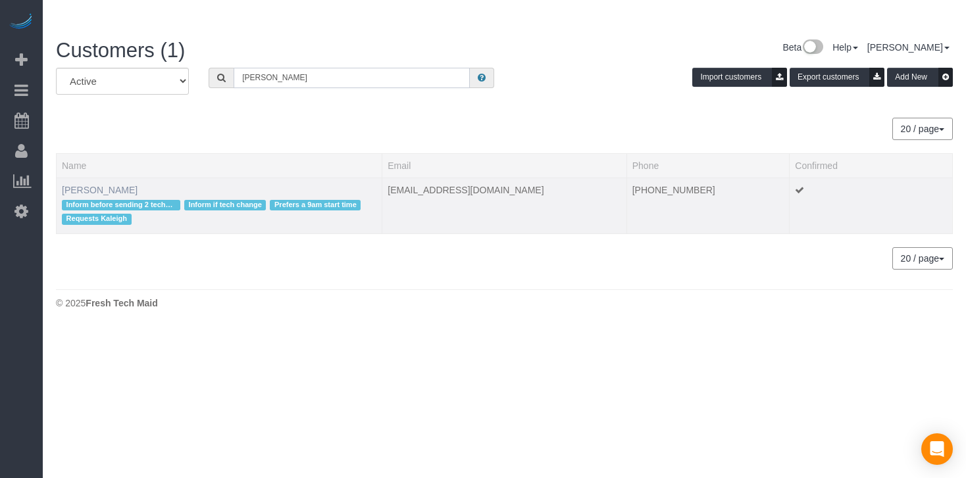
type input "[PERSON_NAME]"
click at [118, 185] on link "[PERSON_NAME]" at bounding box center [100, 190] width 76 height 11
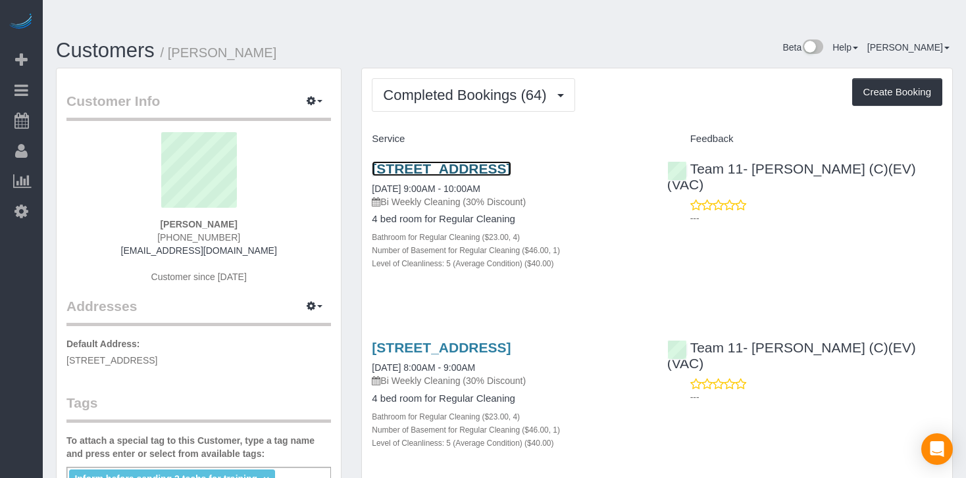
click at [506, 161] on link "[STREET_ADDRESS]" at bounding box center [441, 168] width 139 height 15
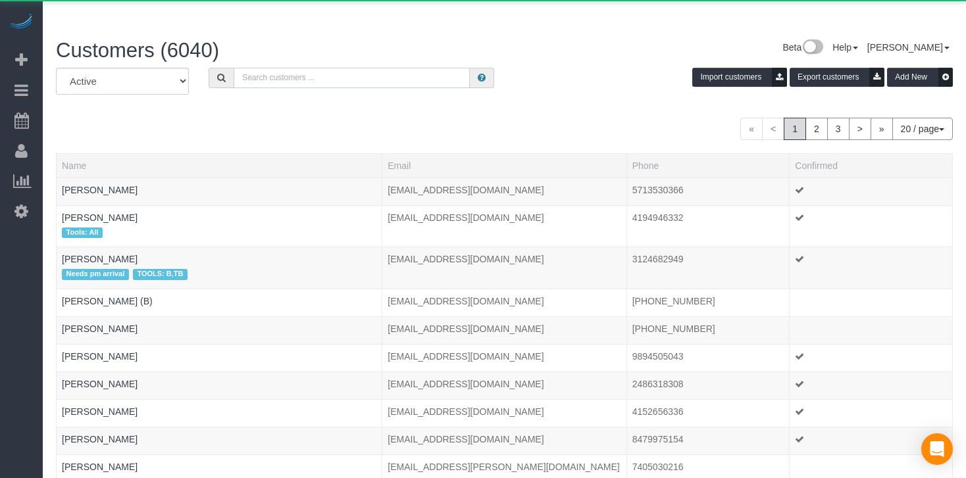
click at [265, 68] on input "text" at bounding box center [352, 78] width 236 height 20
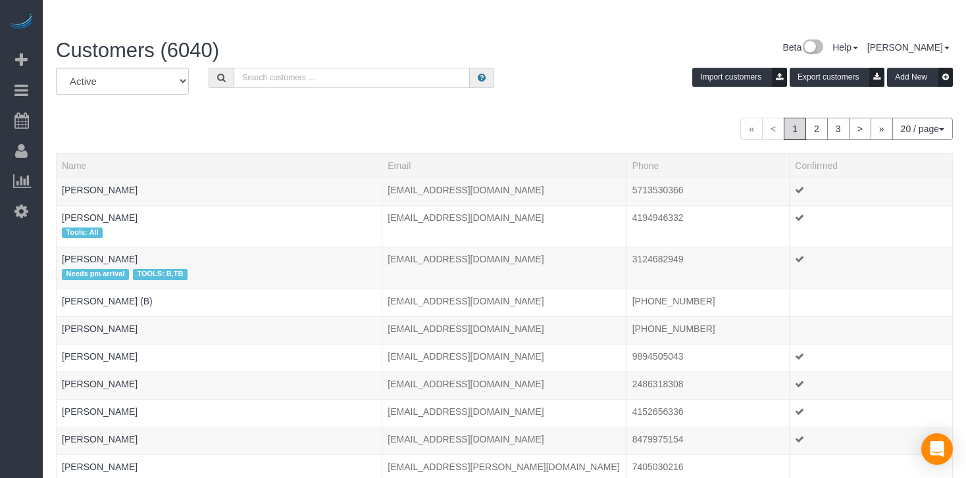
paste input "[PERSON_NAME]"
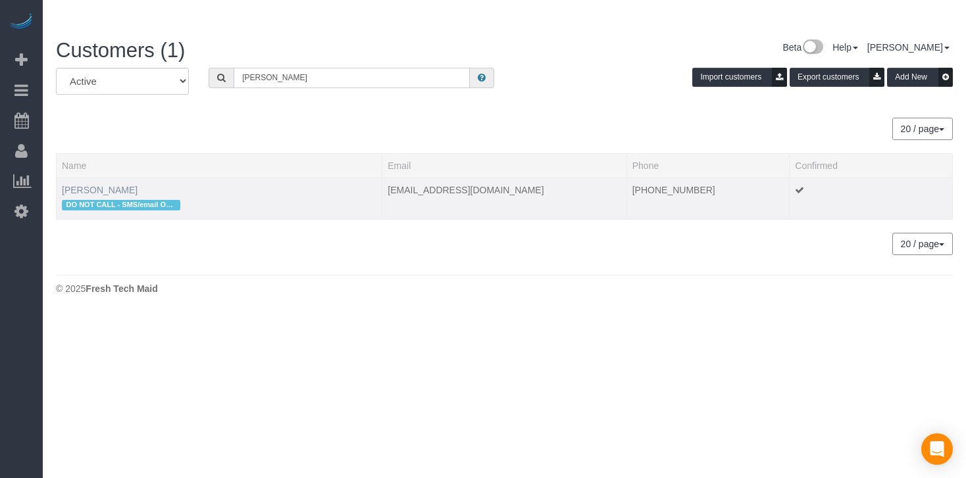
type input "[PERSON_NAME]"
click at [107, 185] on link "[PERSON_NAME]" at bounding box center [100, 190] width 76 height 11
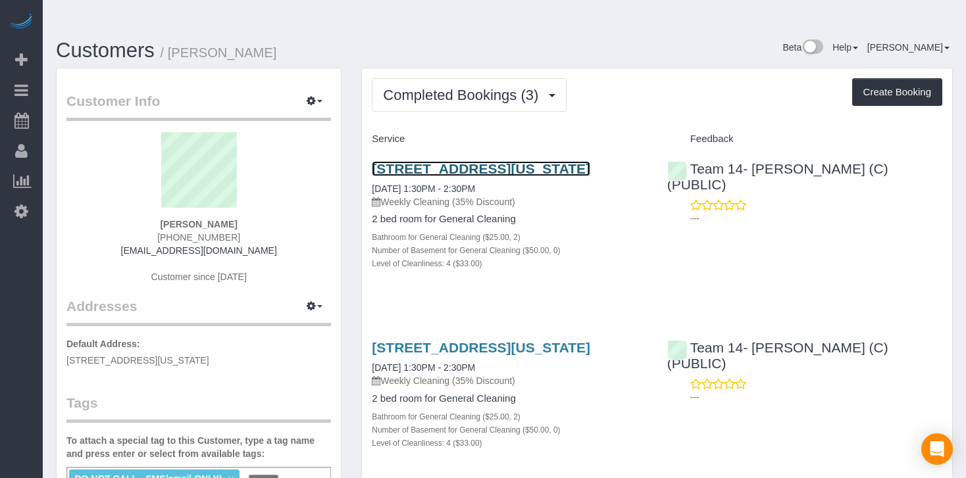
click at [504, 161] on link "[STREET_ADDRESS][US_STATE]" at bounding box center [481, 168] width 218 height 15
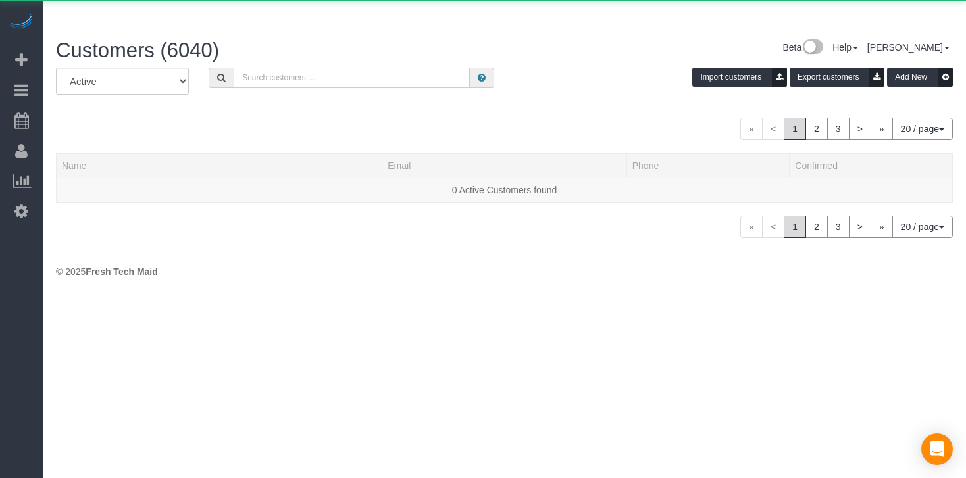
click at [294, 68] on input "text" at bounding box center [352, 78] width 236 height 20
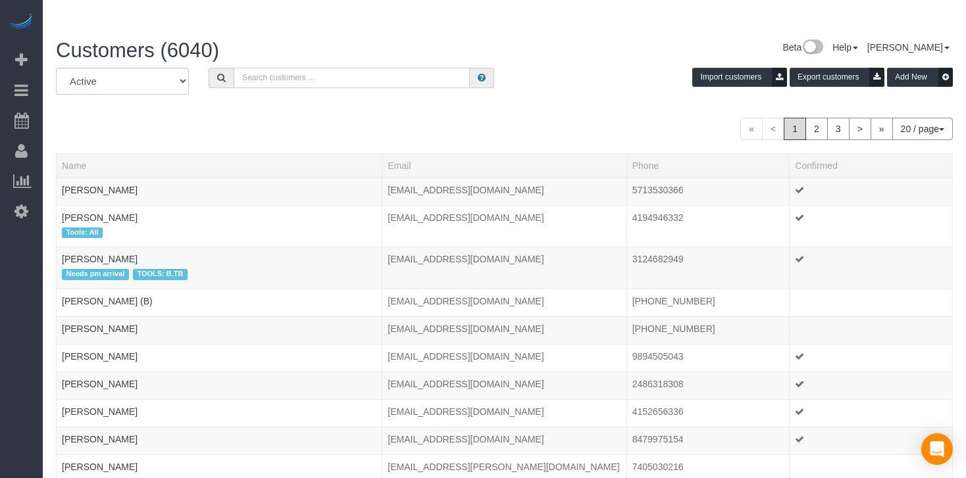
paste input "[PERSON_NAME]"
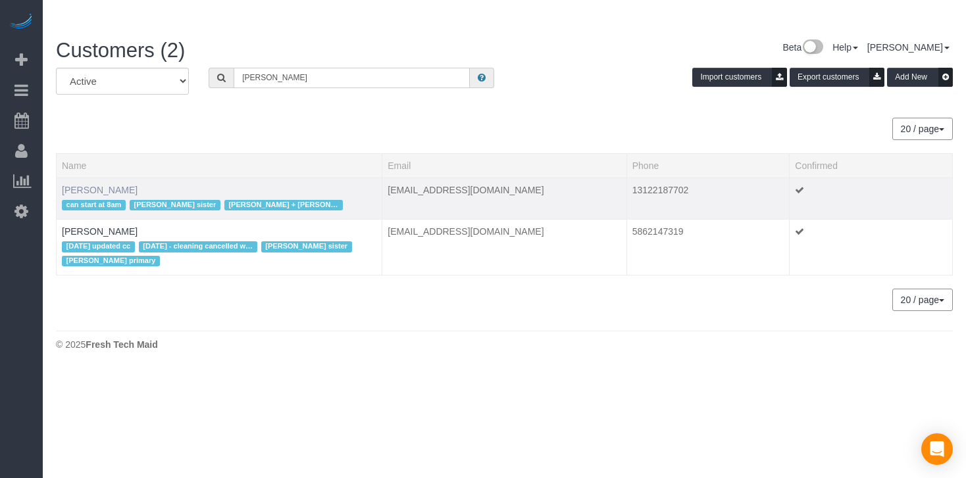
type input "[PERSON_NAME]"
click at [107, 185] on link "[PERSON_NAME]" at bounding box center [100, 190] width 76 height 11
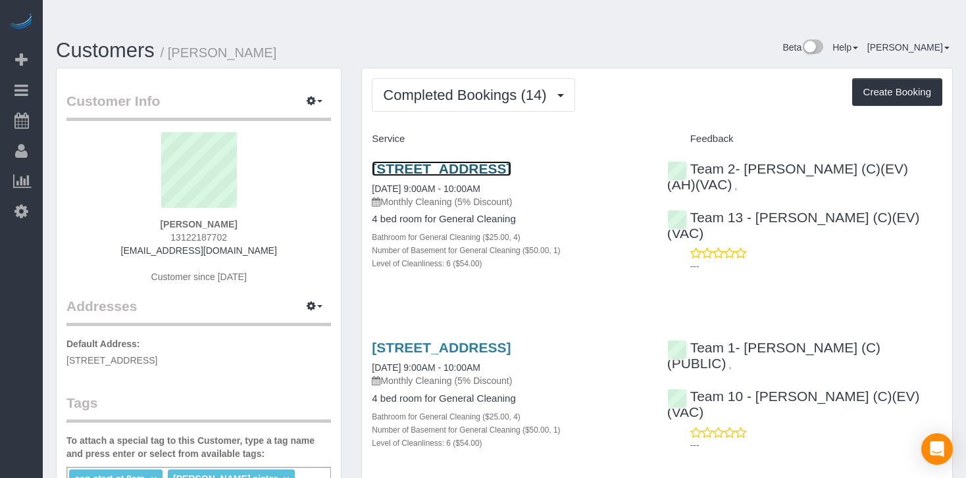
click at [511, 161] on link "[STREET_ADDRESS]" at bounding box center [441, 168] width 139 height 15
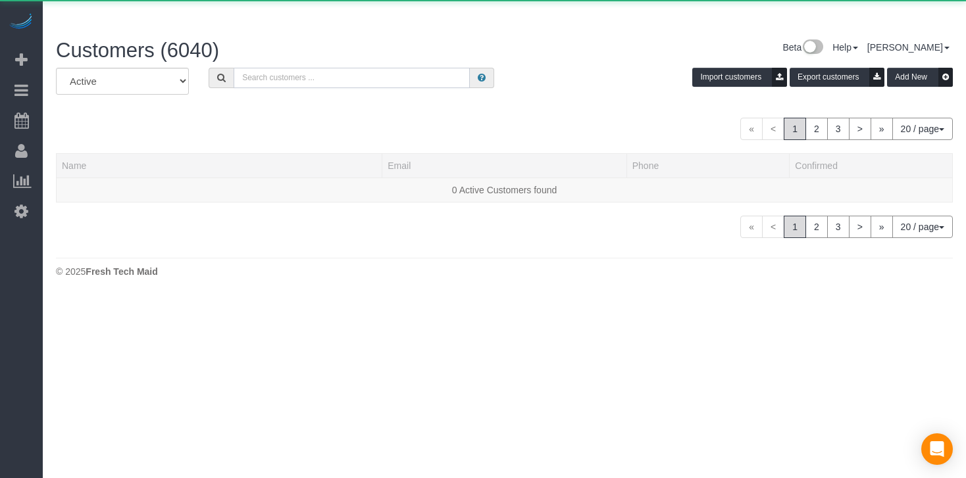
click at [270, 68] on input "text" at bounding box center [352, 78] width 236 height 20
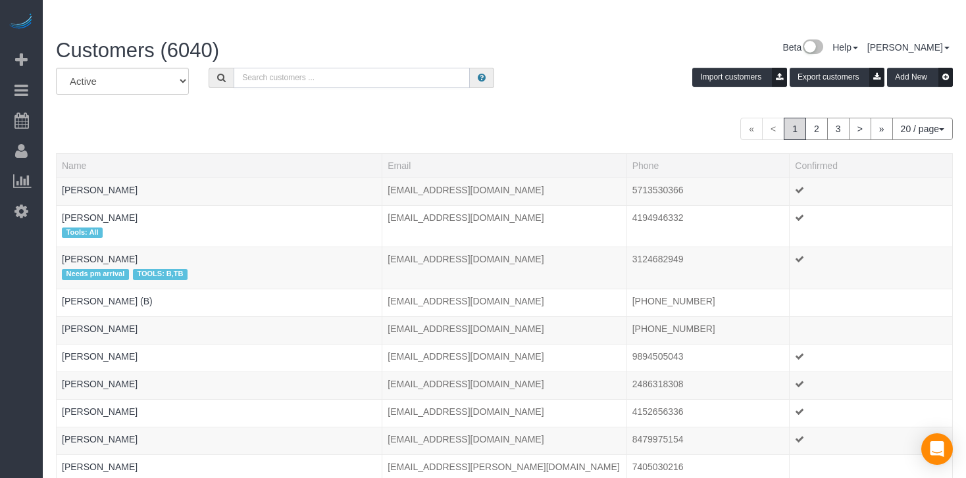
paste input "[PERSON_NAME]"
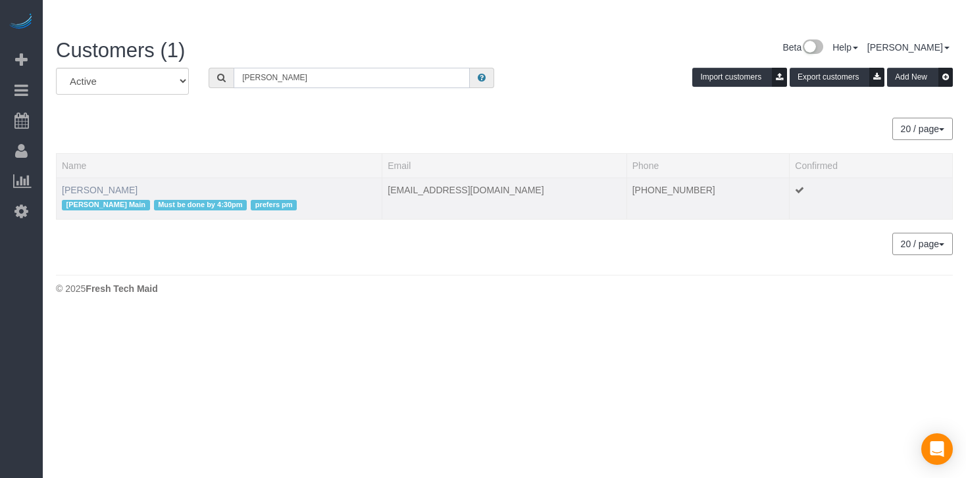
type input "[PERSON_NAME]"
click at [120, 185] on link "[PERSON_NAME]" at bounding box center [100, 190] width 76 height 11
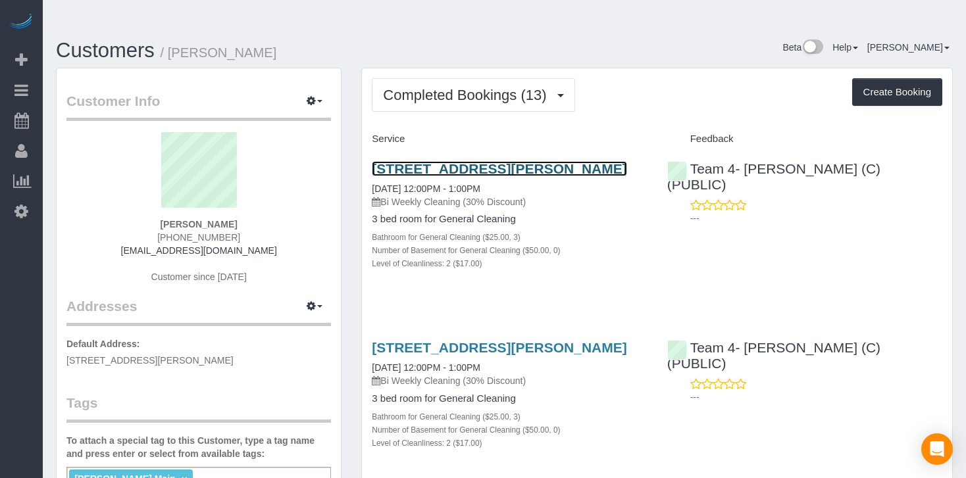
click at [544, 161] on link "[STREET_ADDRESS][PERSON_NAME]" at bounding box center [499, 168] width 255 height 15
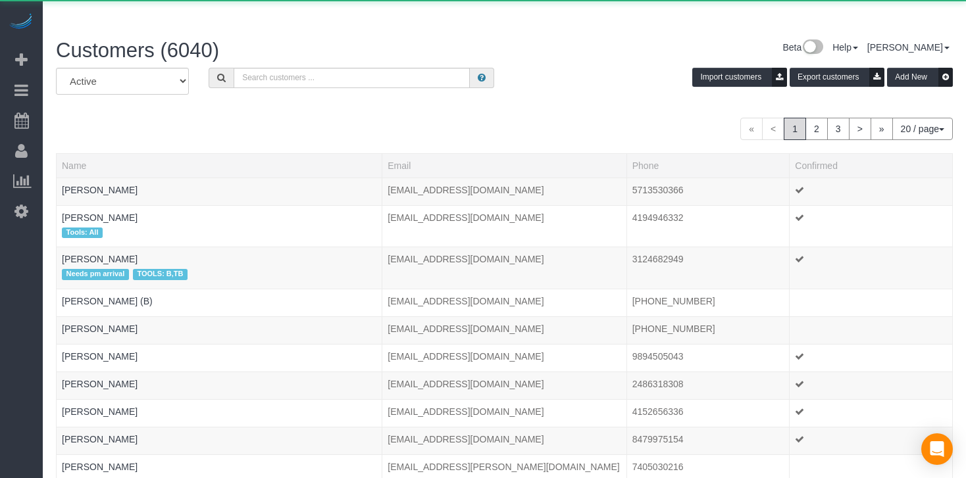
click at [386, 68] on div "All Active Archived Import customers Export customers Add New" at bounding box center [504, 86] width 917 height 37
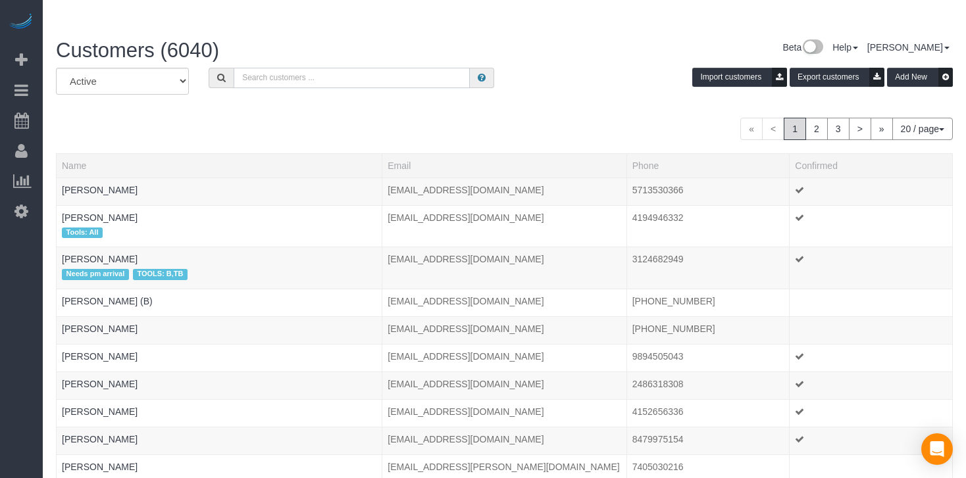
click at [378, 68] on input "text" at bounding box center [352, 78] width 236 height 20
paste input "[PERSON_NAME]"
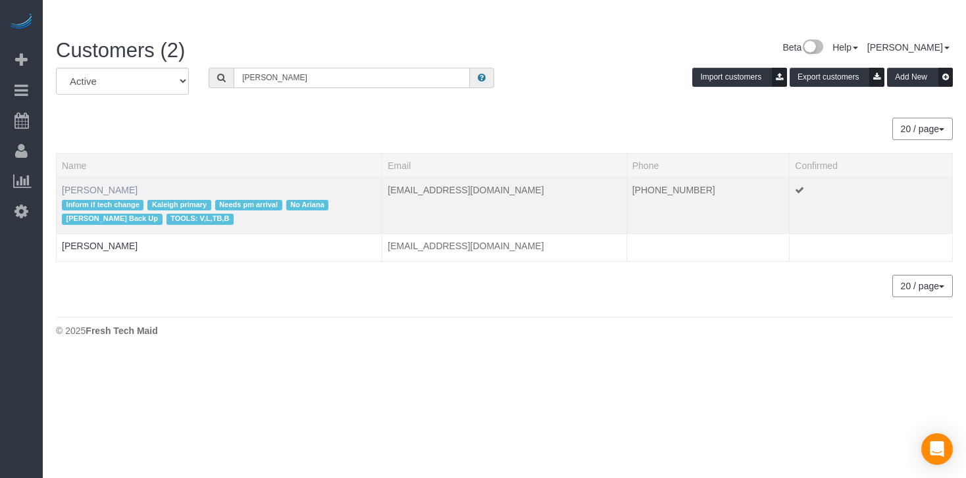
type input "[PERSON_NAME]"
click at [100, 185] on link "[PERSON_NAME]" at bounding box center [100, 190] width 76 height 11
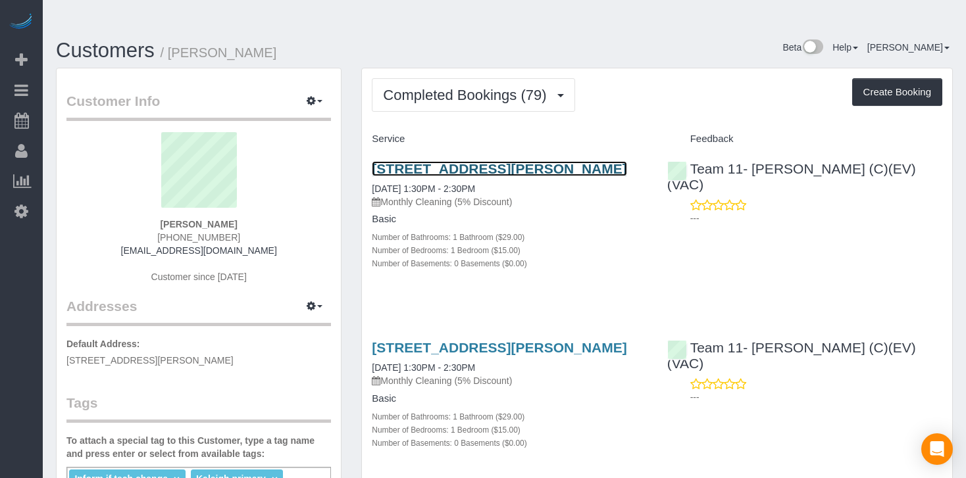
click at [447, 161] on link "[STREET_ADDRESS][PERSON_NAME]" at bounding box center [499, 168] width 255 height 15
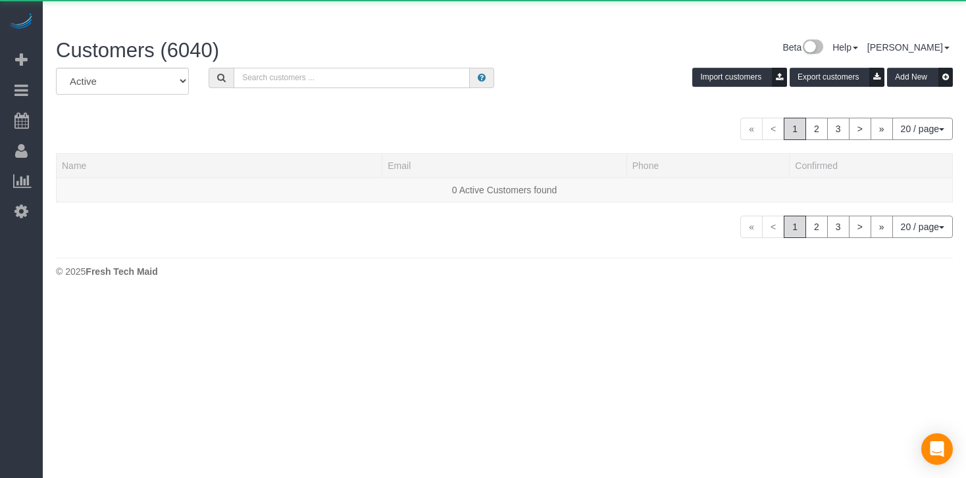
click at [259, 68] on input "text" at bounding box center [352, 78] width 236 height 20
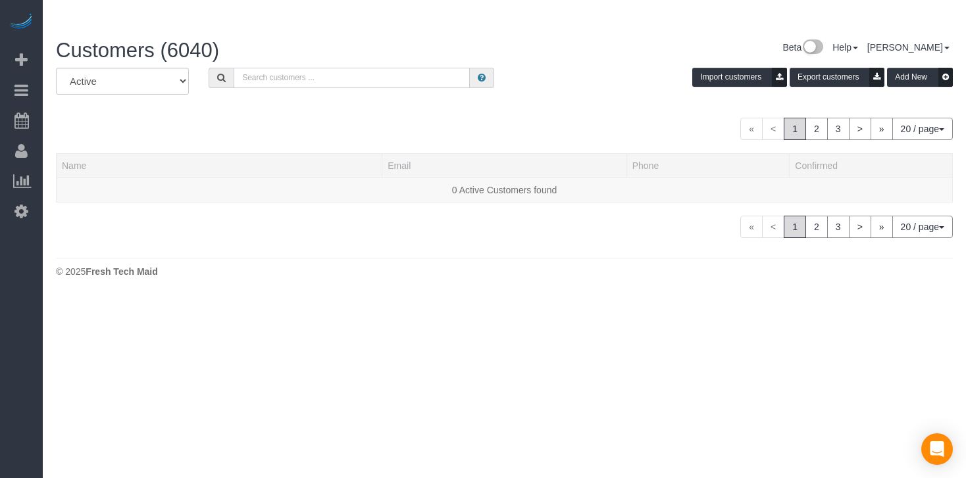
paste input "[PERSON_NAME] (VAC)"
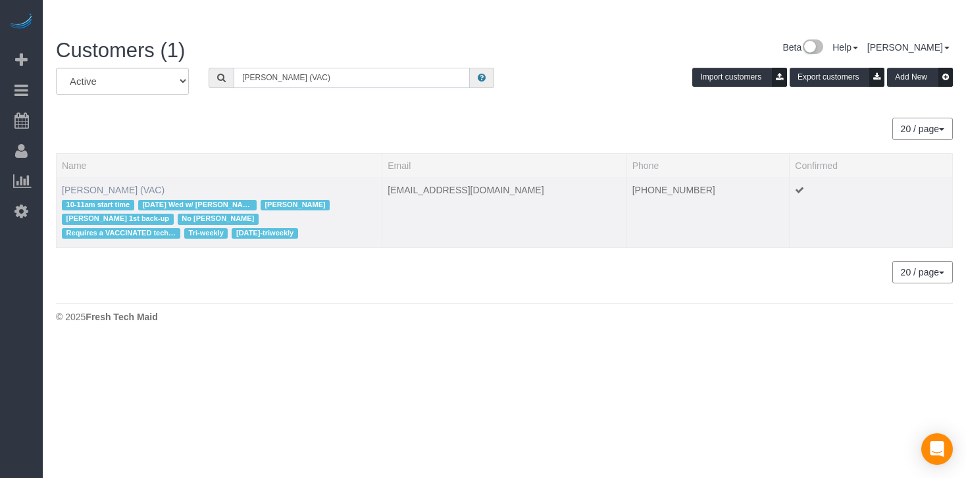
type input "[PERSON_NAME] (VAC)"
click at [78, 185] on link "[PERSON_NAME] (VAC)" at bounding box center [113, 190] width 103 height 11
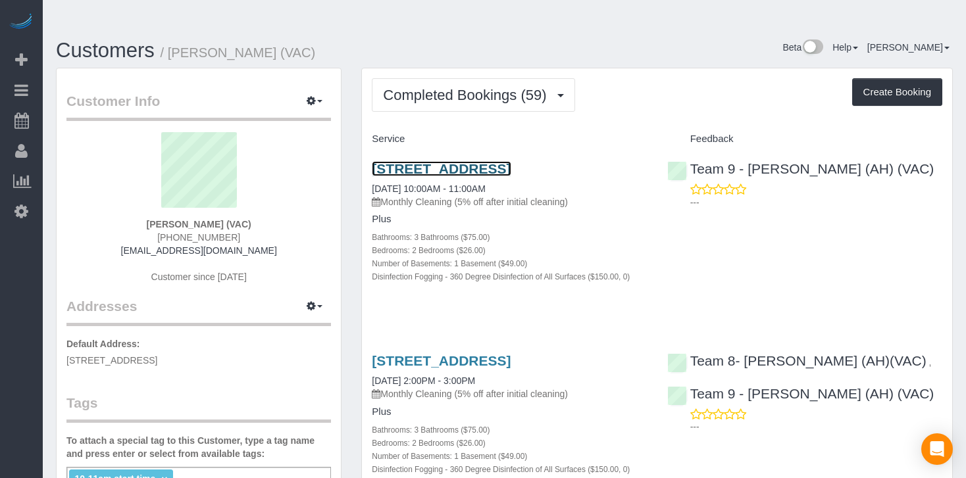
click at [471, 161] on link "[STREET_ADDRESS]" at bounding box center [441, 168] width 139 height 15
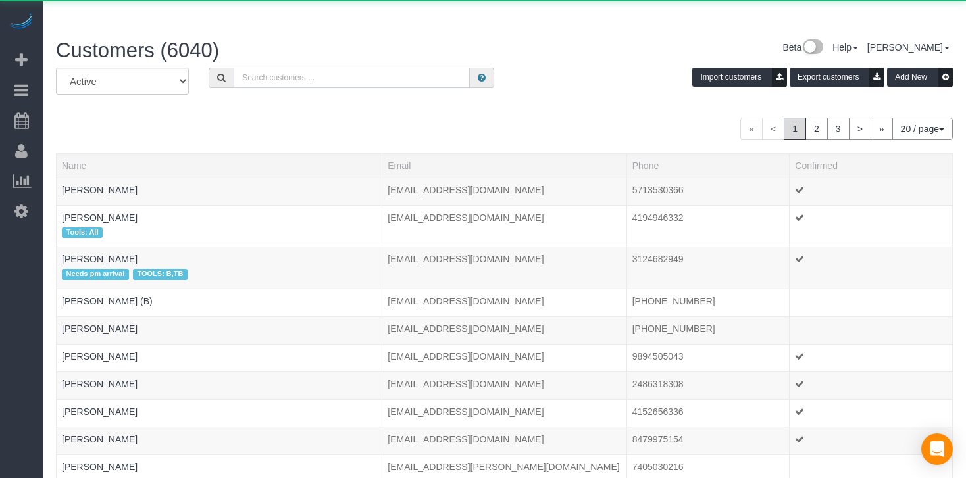
click at [260, 68] on input "text" at bounding box center [352, 78] width 236 height 20
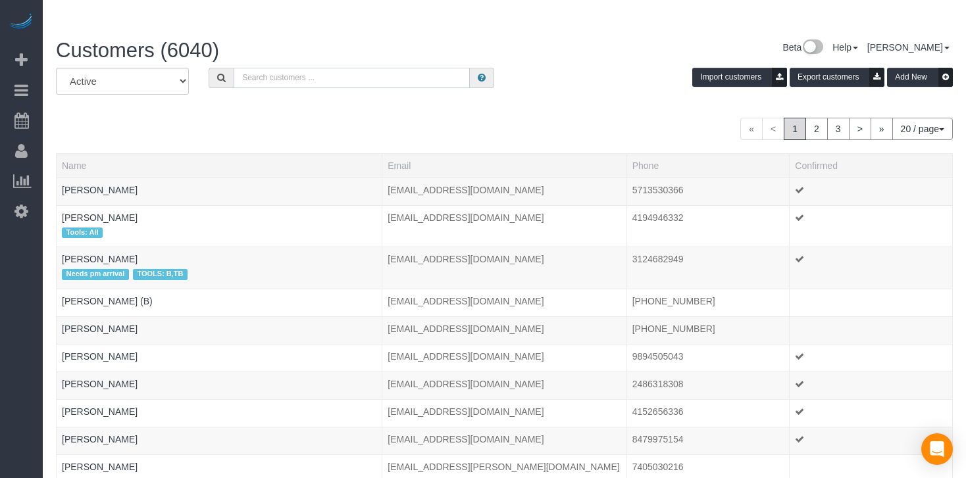
paste input "[PERSON_NAME]"
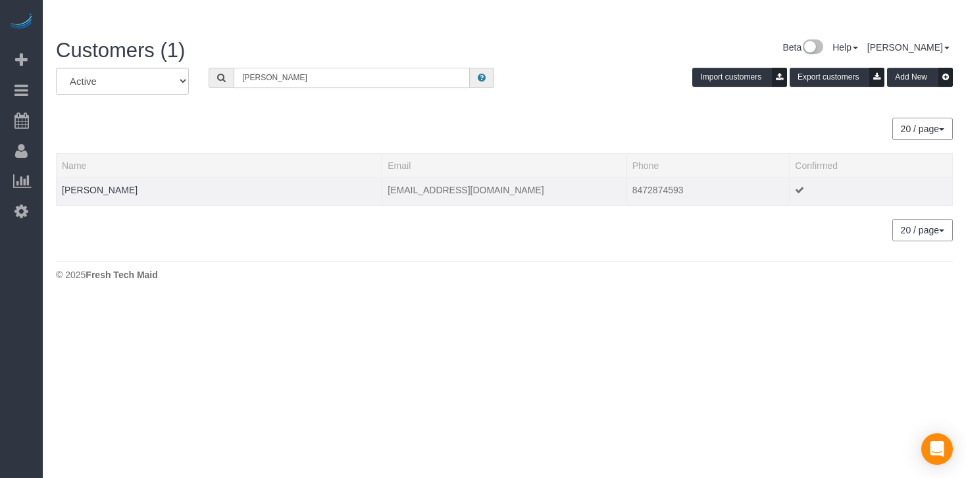
type input "[PERSON_NAME]"
click at [109, 178] on td "[PERSON_NAME]" at bounding box center [220, 192] width 326 height 28
click at [113, 185] on link "[PERSON_NAME]" at bounding box center [100, 190] width 76 height 11
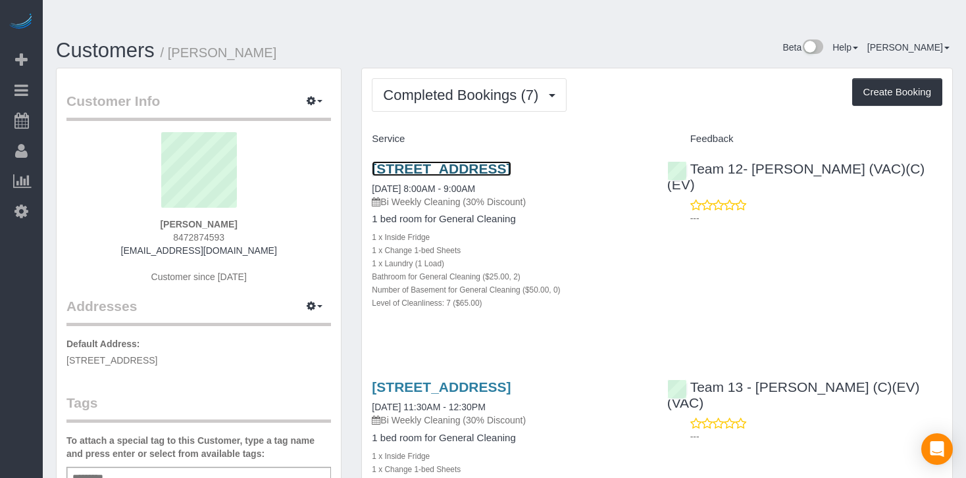
click at [432, 161] on link "[STREET_ADDRESS]" at bounding box center [441, 168] width 139 height 15
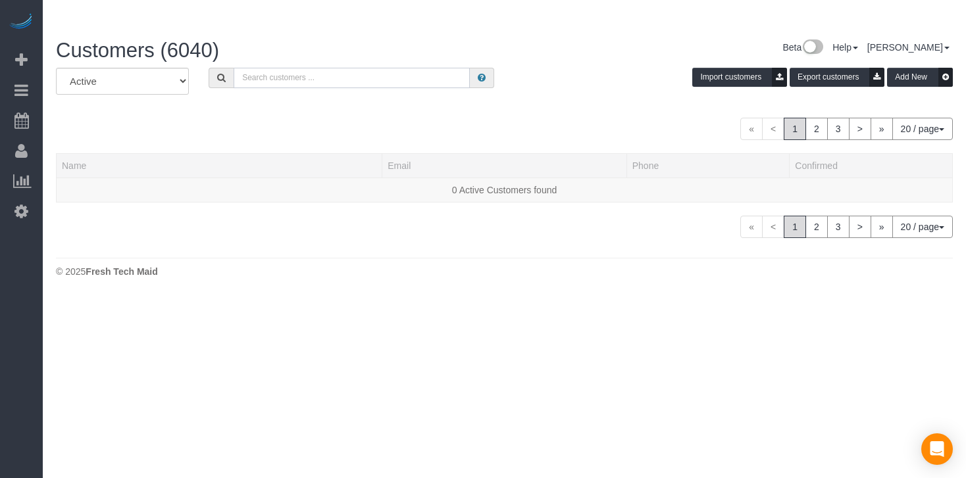
click at [293, 68] on input "text" at bounding box center [352, 78] width 236 height 20
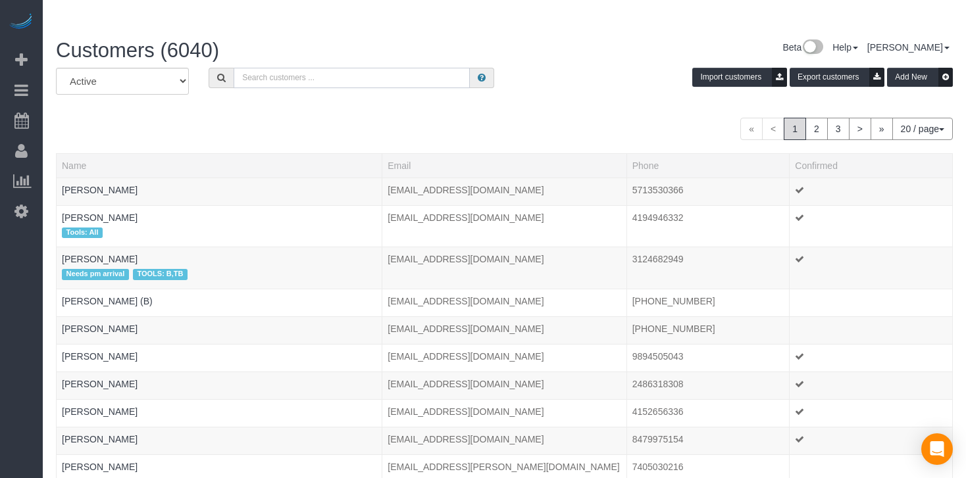
paste input "[PERSON_NAME] (W)"
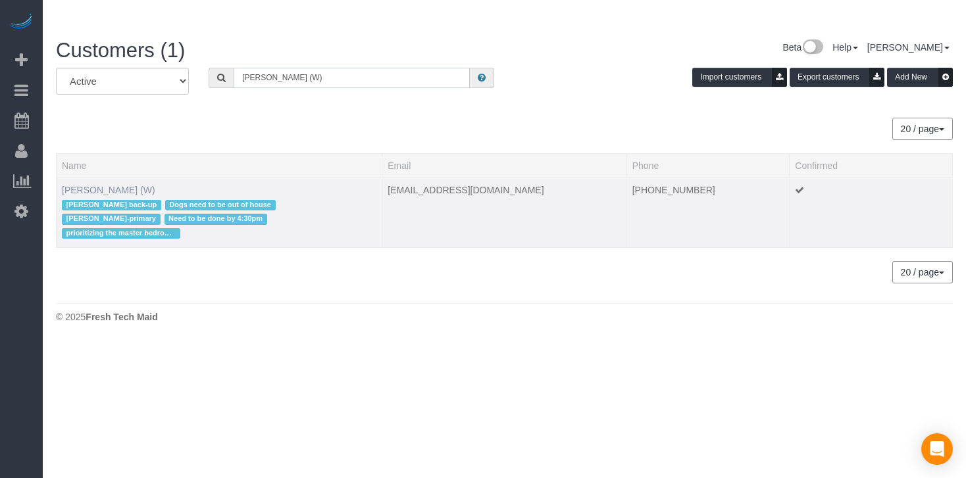
type input "[PERSON_NAME] (W)"
click at [108, 185] on link "[PERSON_NAME] (W)" at bounding box center [108, 190] width 93 height 11
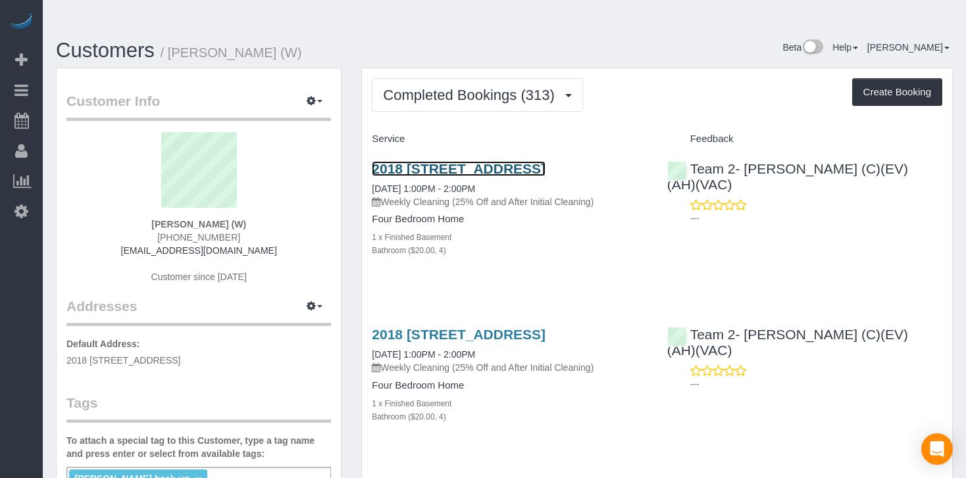
click at [499, 161] on link "2018 [STREET_ADDRESS]" at bounding box center [459, 168] width 174 height 15
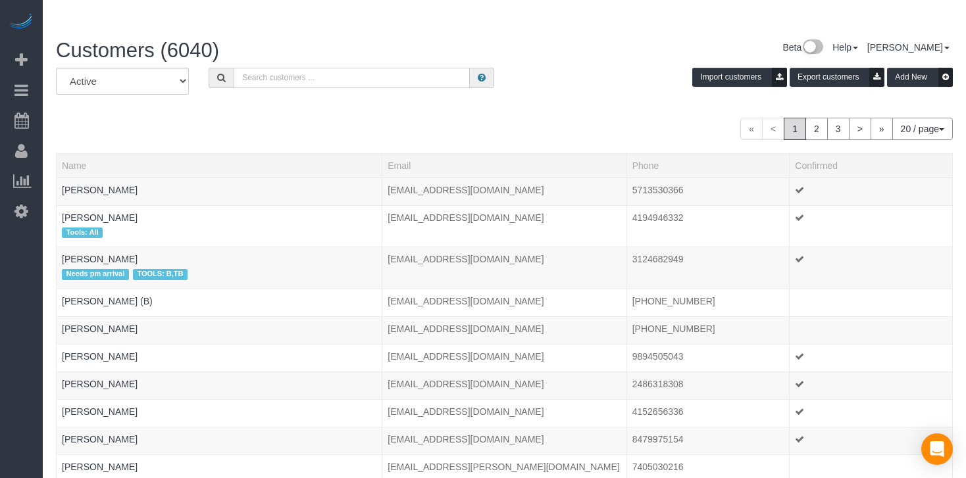
click at [279, 68] on input "text" at bounding box center [352, 78] width 236 height 20
paste input "[PERSON_NAME]"
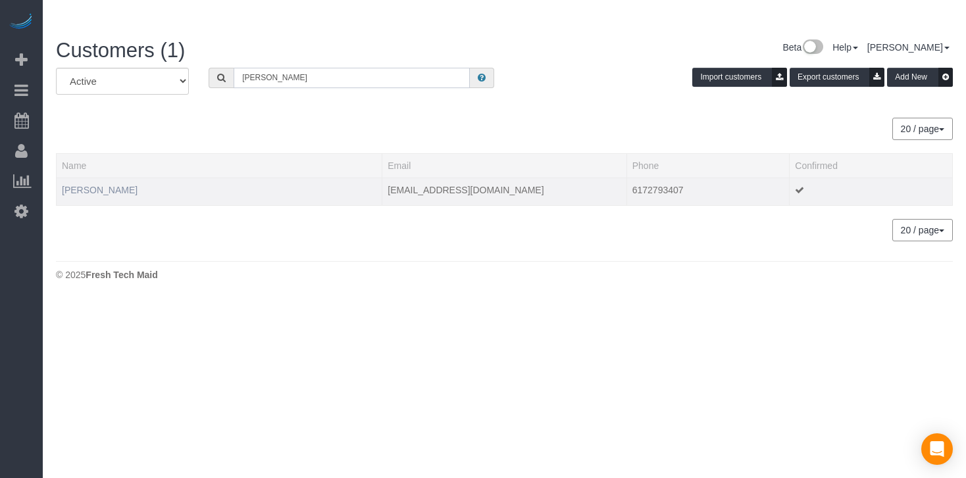
type input "[PERSON_NAME]"
click at [93, 185] on link "[PERSON_NAME]" at bounding box center [100, 190] width 76 height 11
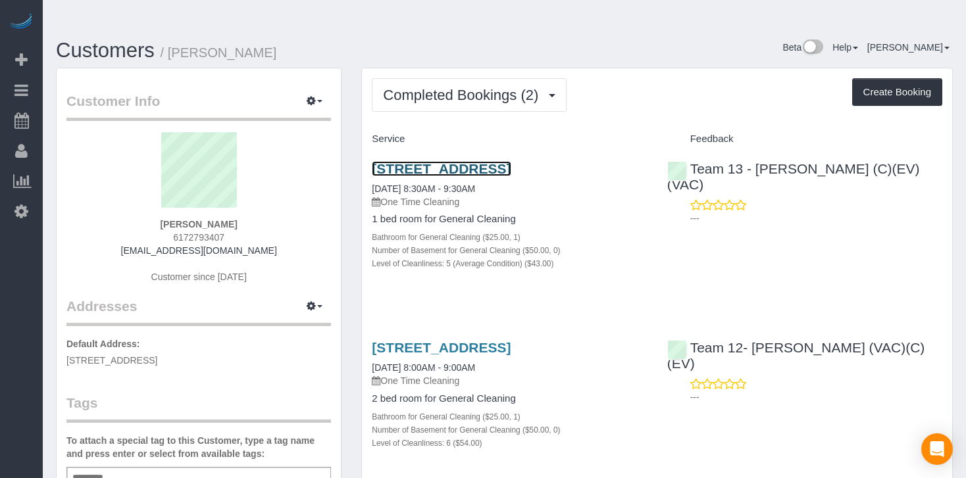
click at [436, 161] on link "[STREET_ADDRESS]" at bounding box center [441, 168] width 139 height 15
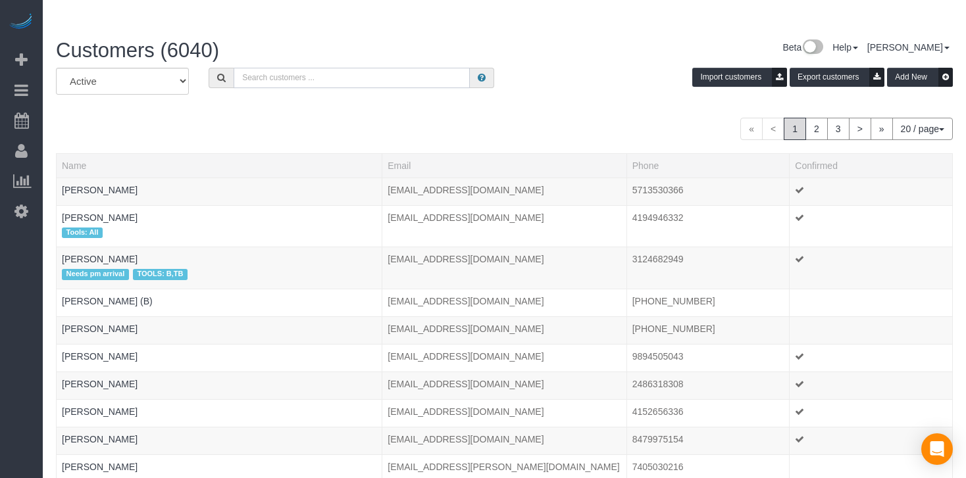
click at [252, 68] on input "text" at bounding box center [352, 78] width 236 height 20
paste input "[PERSON_NAME]"
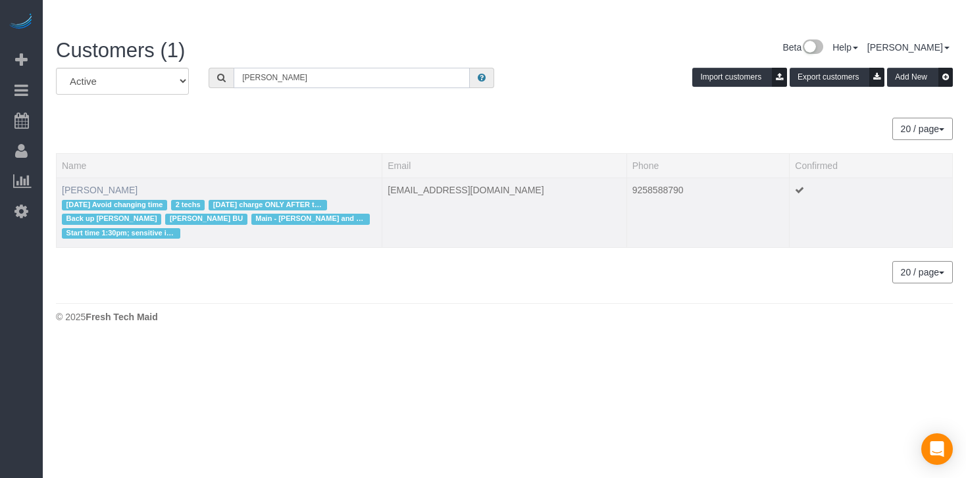
type input "[PERSON_NAME]"
click at [99, 185] on link "[PERSON_NAME]" at bounding box center [100, 190] width 76 height 11
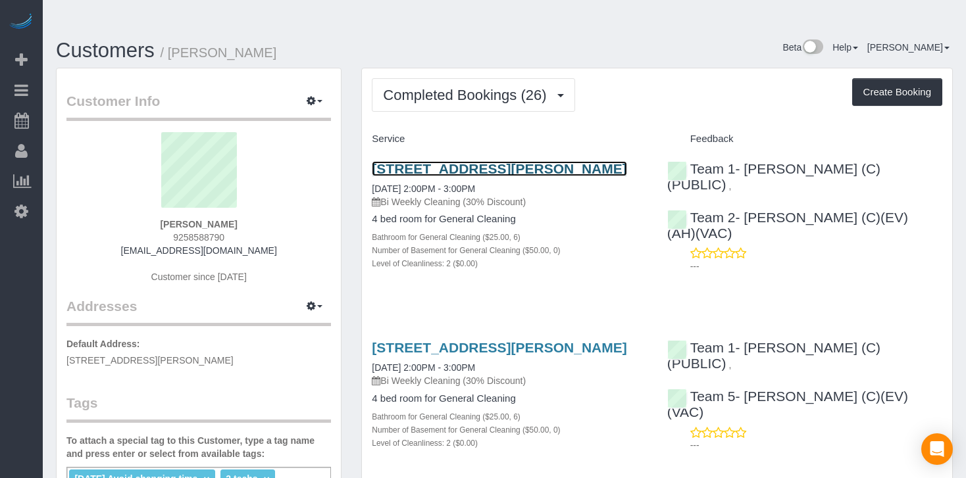
click at [480, 161] on link "[STREET_ADDRESS][PERSON_NAME]" at bounding box center [499, 168] width 255 height 15
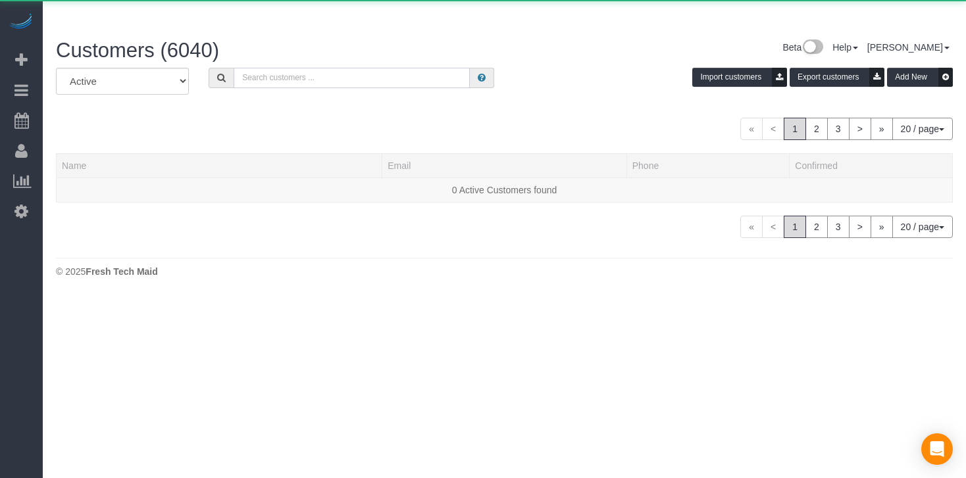
click at [255, 68] on input "text" at bounding box center [352, 78] width 236 height 20
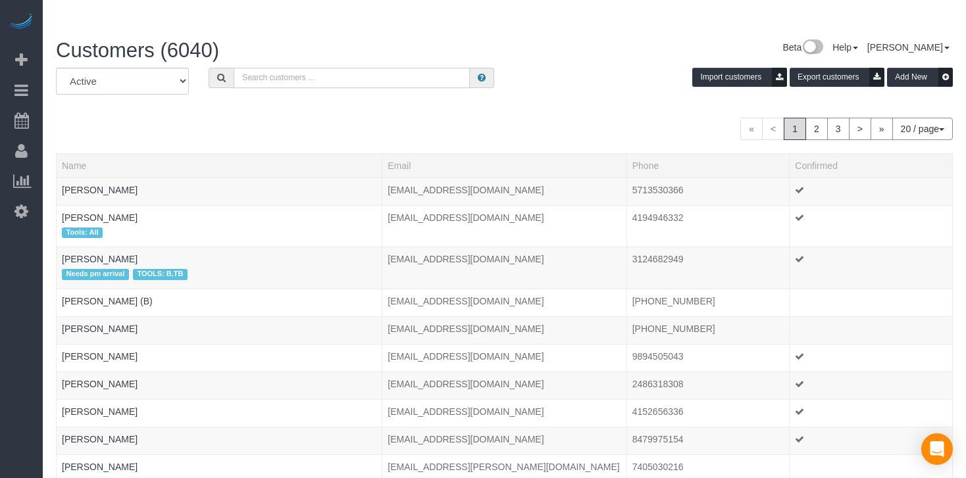
paste input "[PERSON_NAME]"
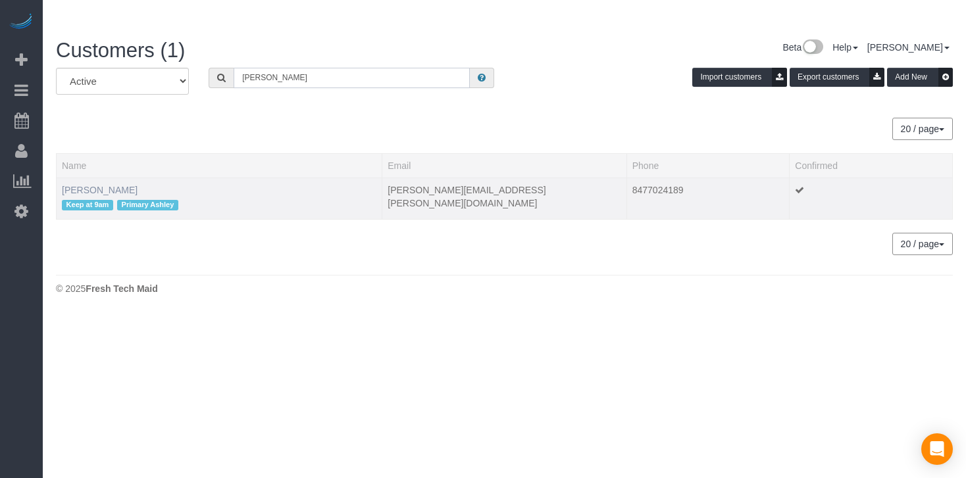
type input "[PERSON_NAME]"
click at [101, 185] on link "[PERSON_NAME]" at bounding box center [100, 190] width 76 height 11
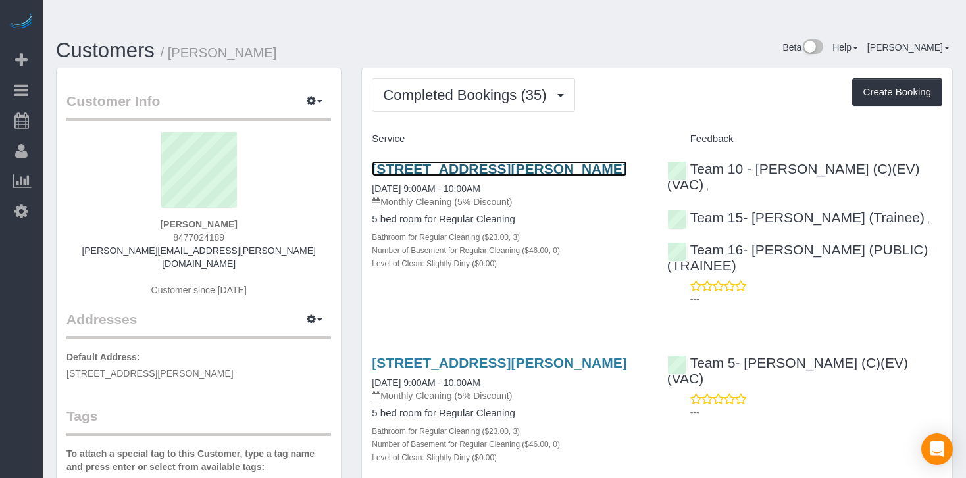
click at [443, 161] on link "[STREET_ADDRESS][PERSON_NAME]" at bounding box center [499, 168] width 255 height 15
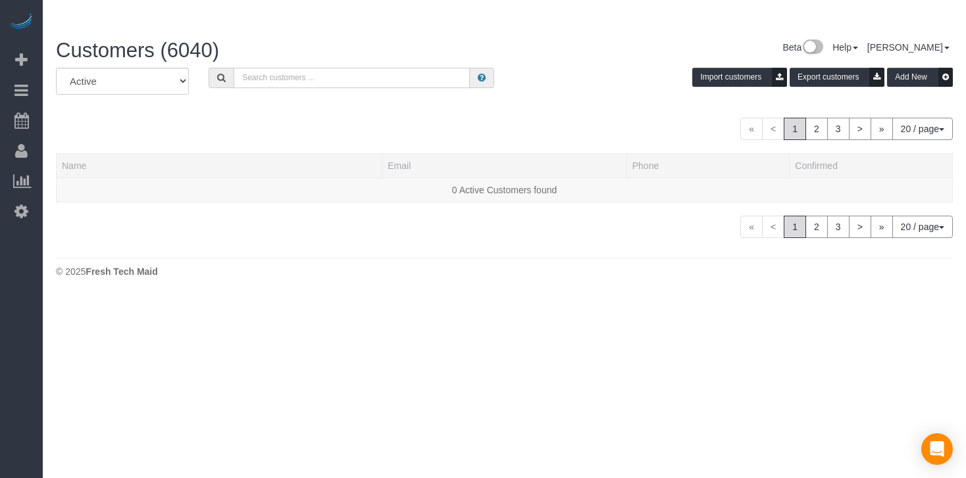
click at [277, 68] on input "text" at bounding box center [352, 78] width 236 height 20
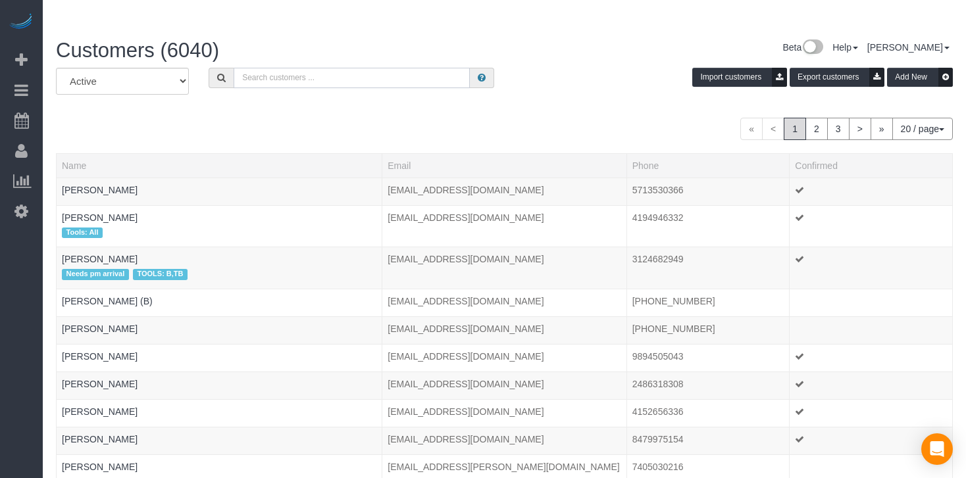
paste input "[PERSON_NAME]"
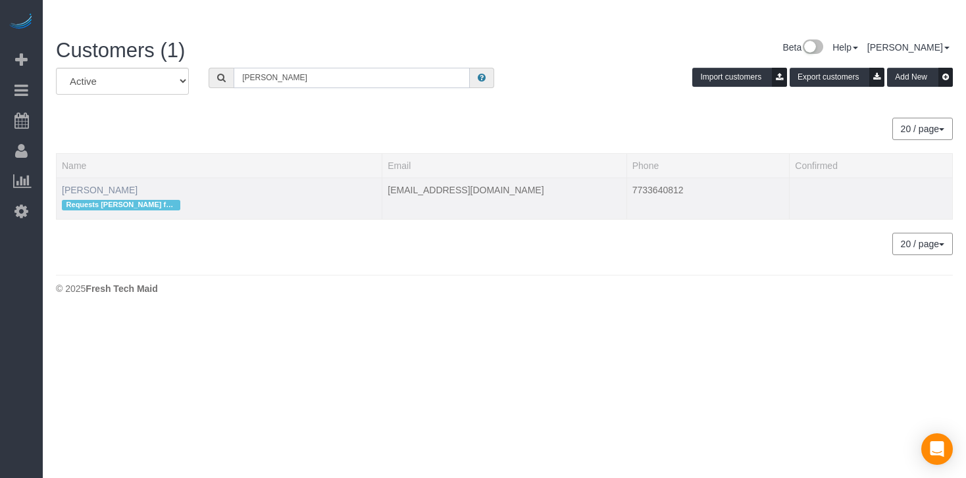
type input "[PERSON_NAME]"
click at [114, 185] on link "[PERSON_NAME]" at bounding box center [100, 190] width 76 height 11
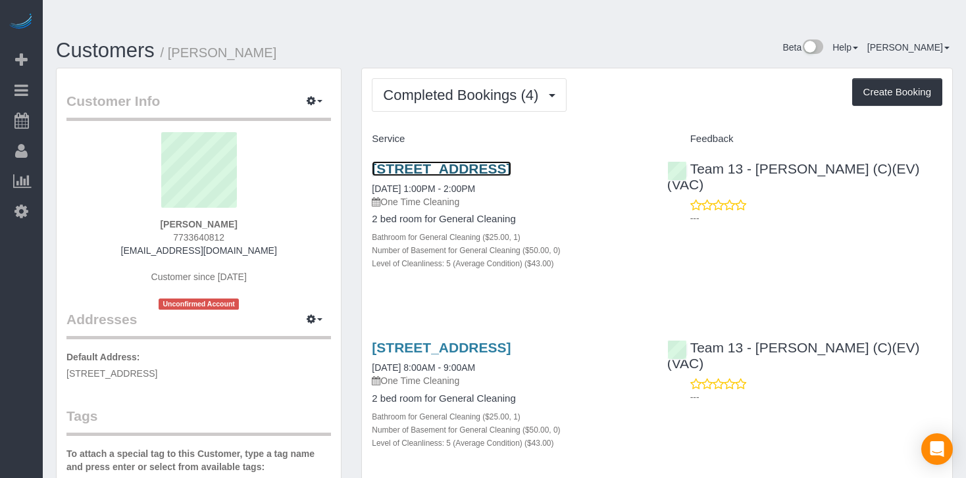
click at [433, 161] on link "[STREET_ADDRESS]" at bounding box center [441, 168] width 139 height 15
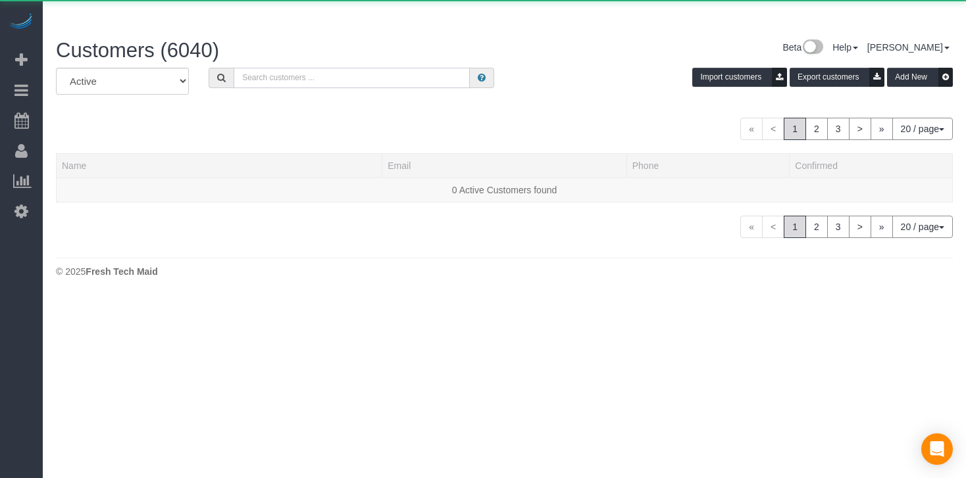
click at [313, 68] on input "text" at bounding box center [352, 78] width 236 height 20
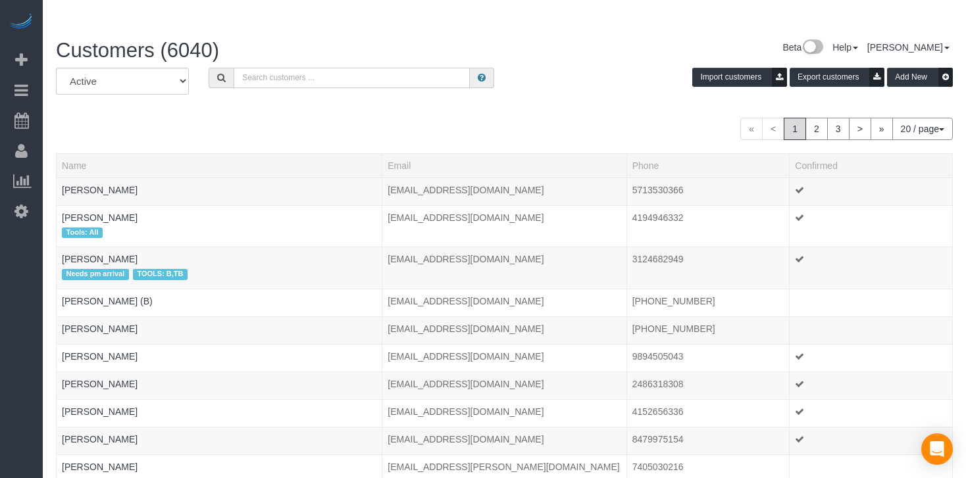
paste input "[PERSON_NAME]"
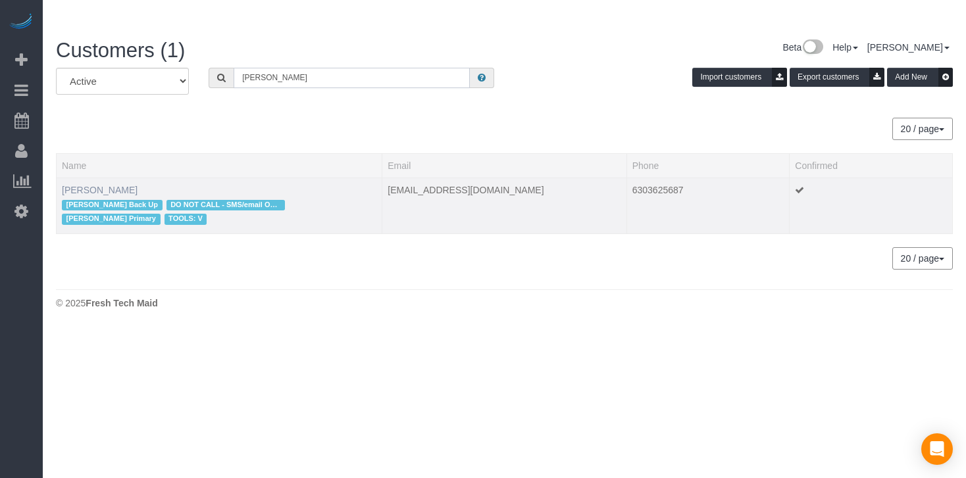
type input "[PERSON_NAME]"
click at [103, 185] on link "[PERSON_NAME]" at bounding box center [100, 190] width 76 height 11
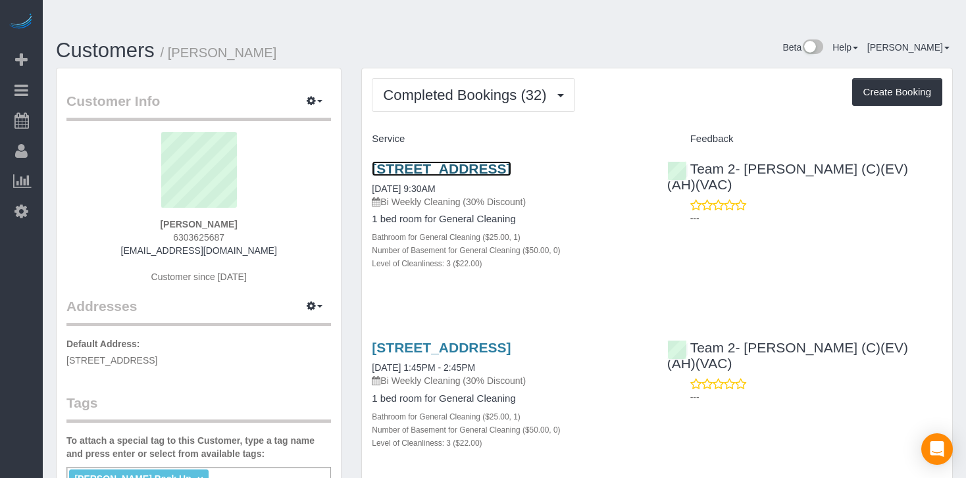
click at [488, 161] on link "[STREET_ADDRESS]" at bounding box center [441, 168] width 139 height 15
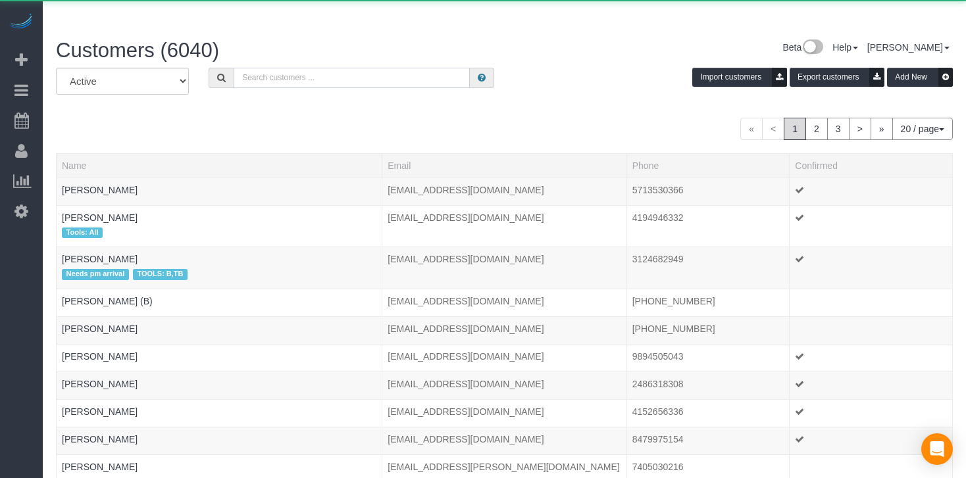
click at [272, 68] on input "text" at bounding box center [352, 78] width 236 height 20
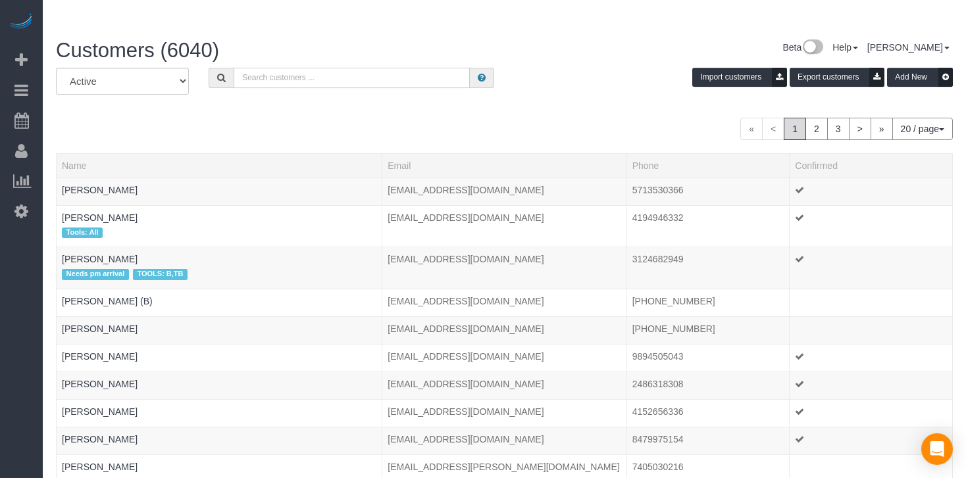
paste input "[PERSON_NAME]"
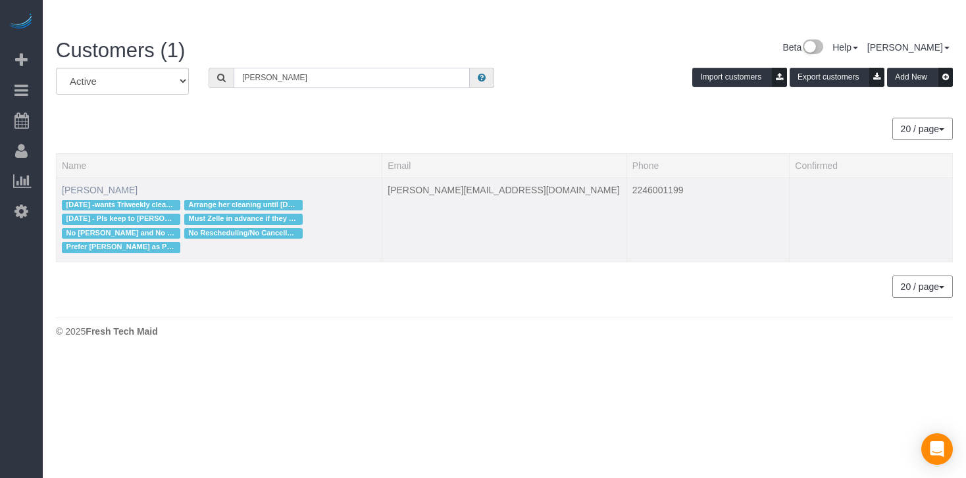
type input "[PERSON_NAME]"
click at [101, 185] on link "[PERSON_NAME]" at bounding box center [100, 190] width 76 height 11
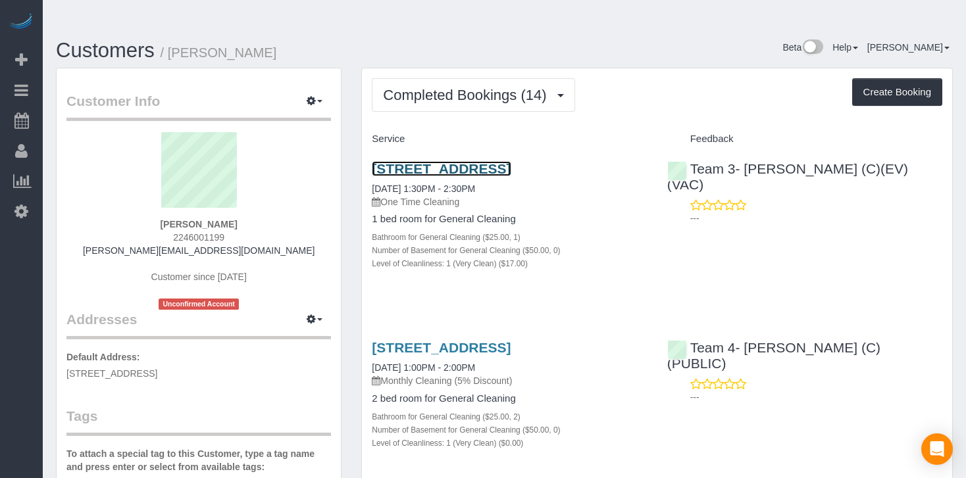
click at [511, 161] on link "[STREET_ADDRESS]" at bounding box center [441, 168] width 139 height 15
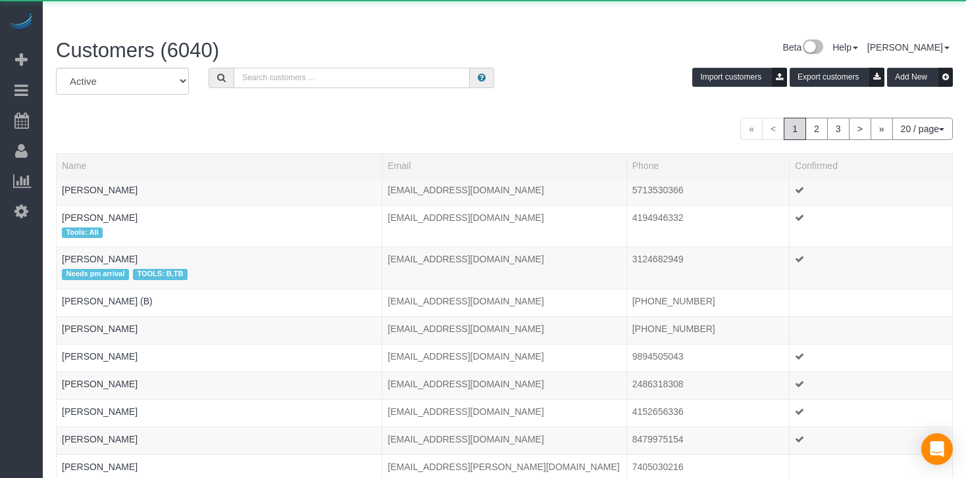
click at [312, 68] on input "text" at bounding box center [352, 78] width 236 height 20
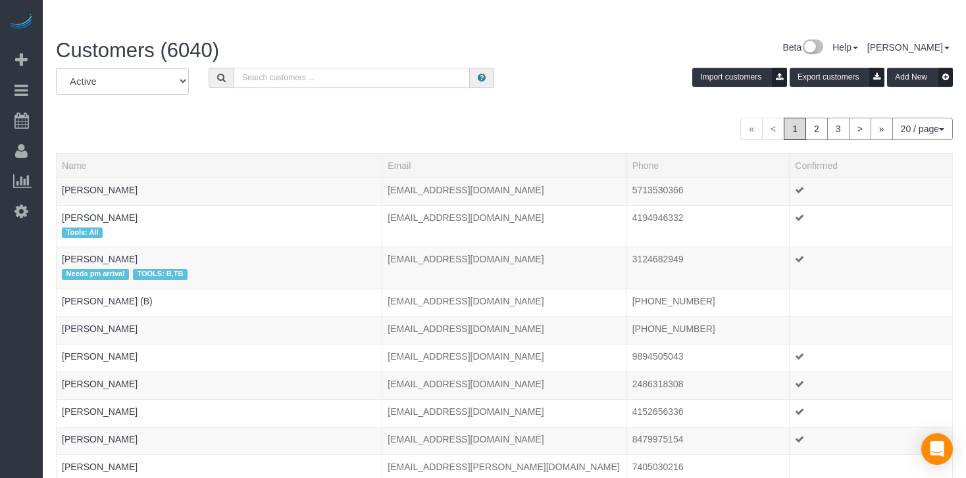
paste input "[PERSON_NAME]"
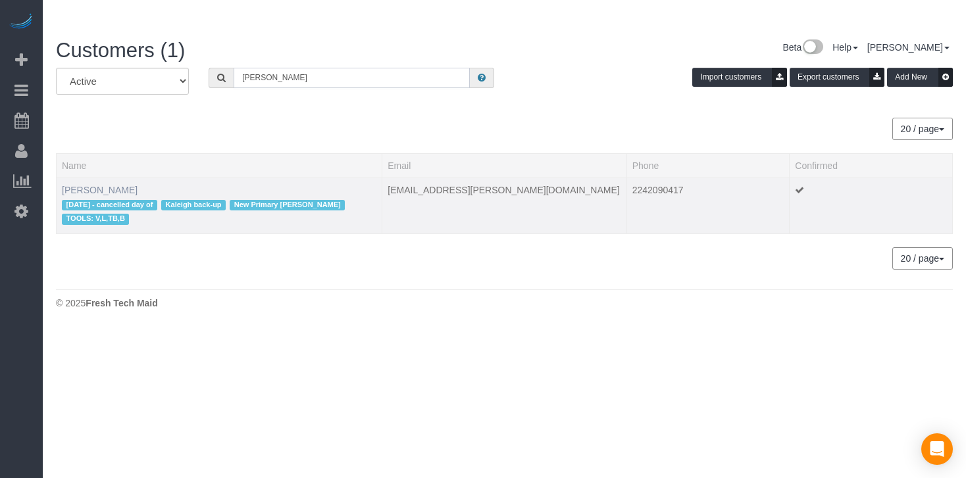
type input "[PERSON_NAME]"
click at [110, 185] on link "[PERSON_NAME]" at bounding box center [100, 190] width 76 height 11
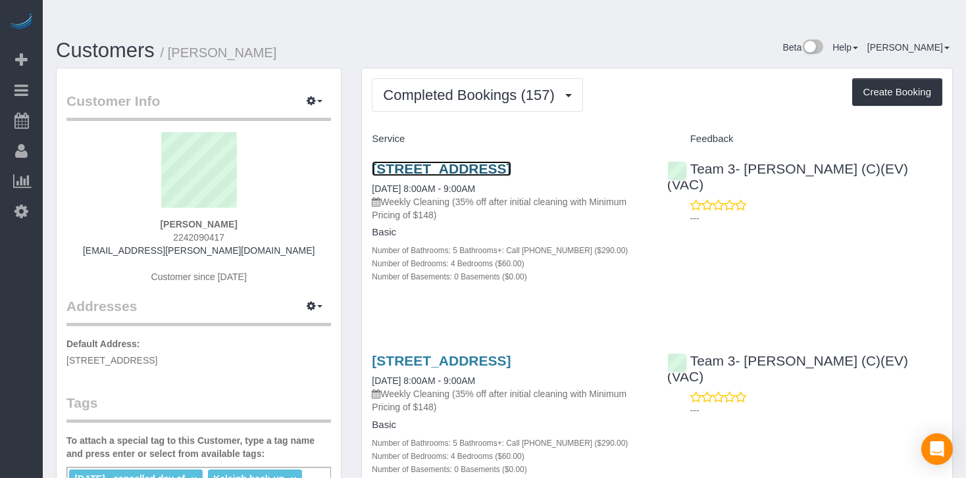
click at [476, 161] on link "[STREET_ADDRESS]" at bounding box center [441, 168] width 139 height 15
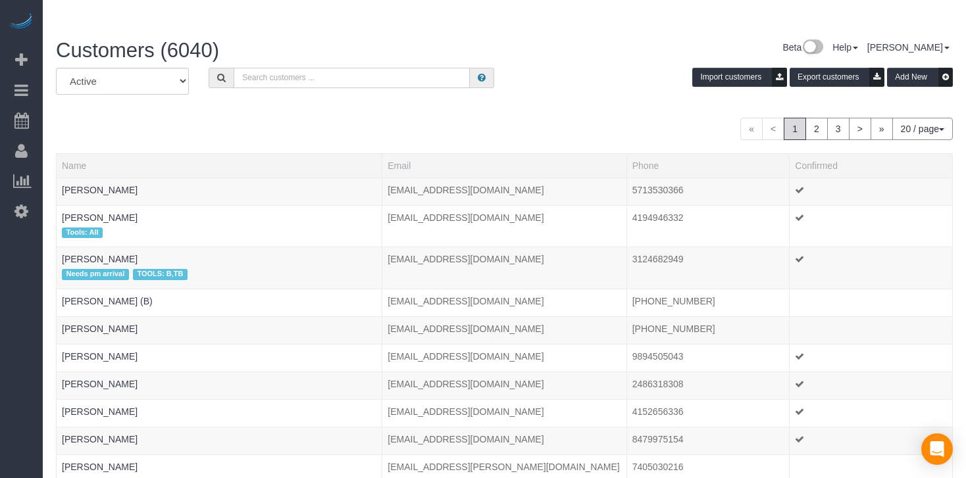
click at [325, 68] on input "text" at bounding box center [352, 78] width 236 height 20
paste input "[PERSON_NAME]"
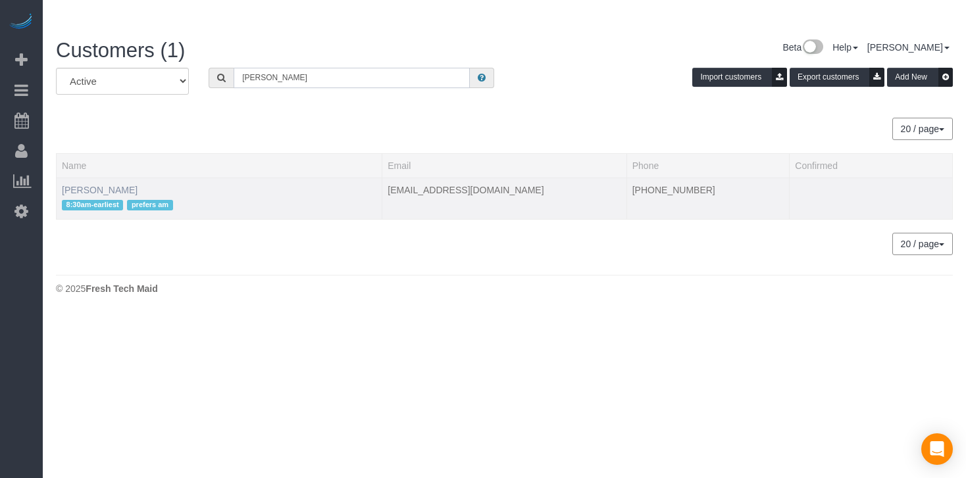
type input "[PERSON_NAME]"
click at [111, 185] on link "[PERSON_NAME]" at bounding box center [100, 190] width 76 height 11
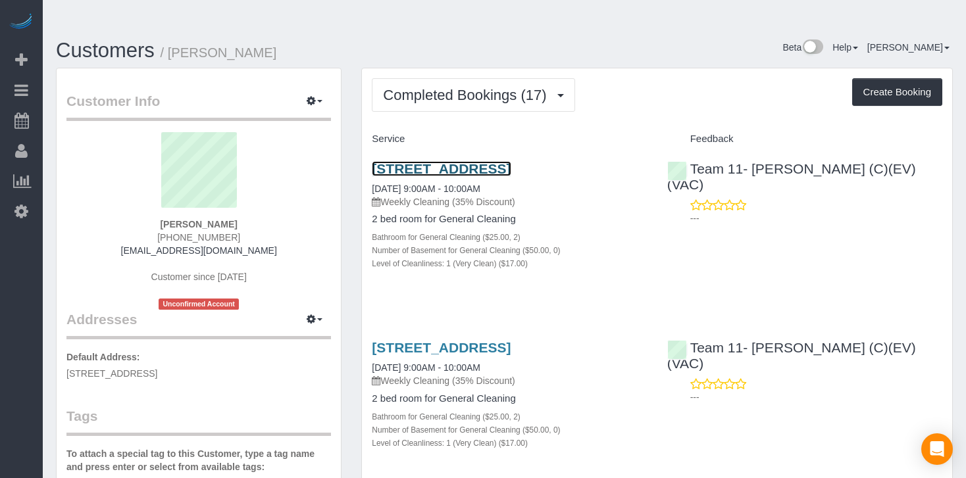
click at [468, 161] on link "[STREET_ADDRESS]" at bounding box center [441, 168] width 139 height 15
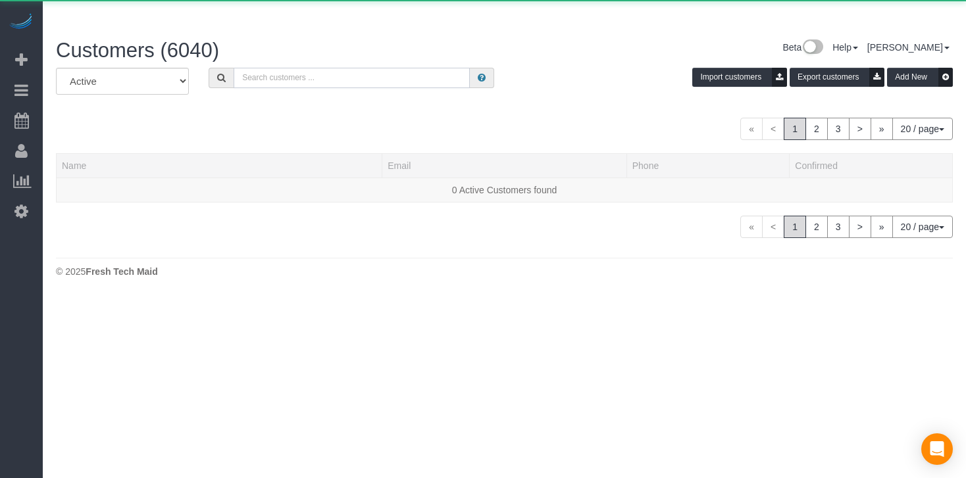
click at [287, 68] on input "text" at bounding box center [352, 78] width 236 height 20
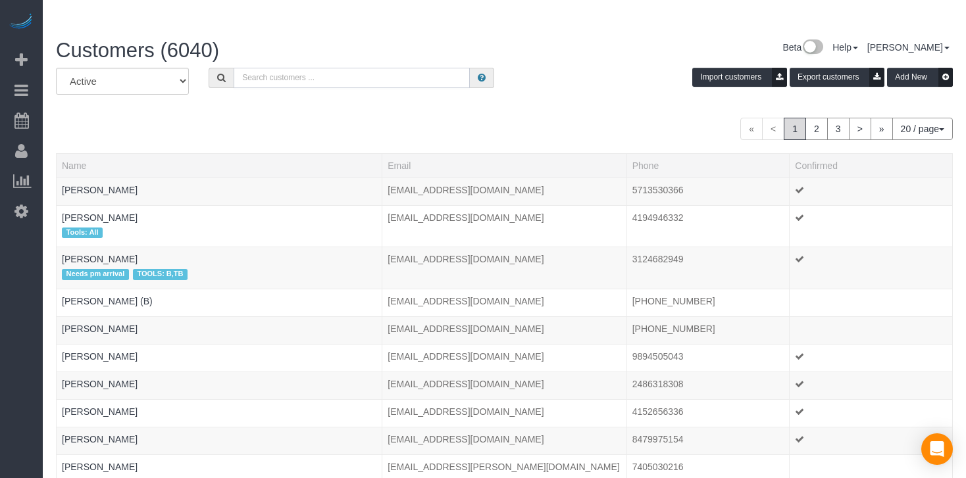
paste input "[PERSON_NAME]"
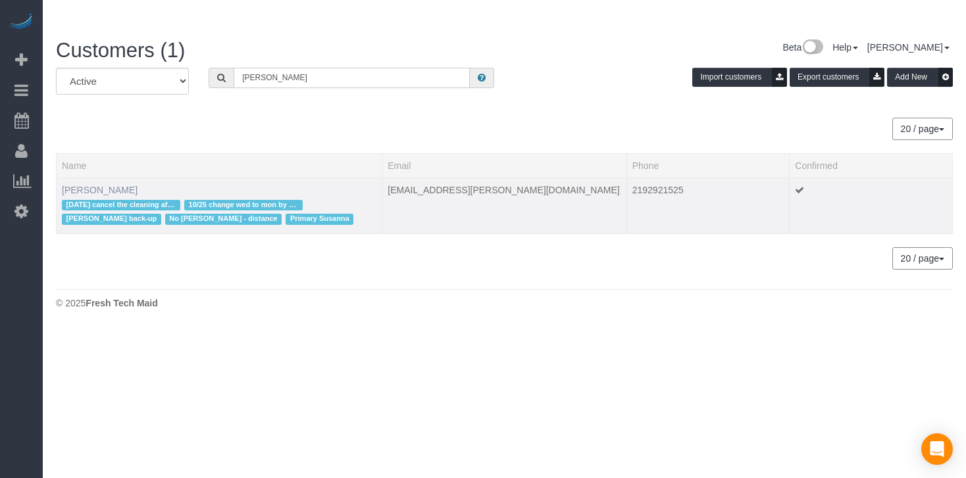
type input "[PERSON_NAME]"
click at [103, 185] on link "[PERSON_NAME]" at bounding box center [100, 190] width 76 height 11
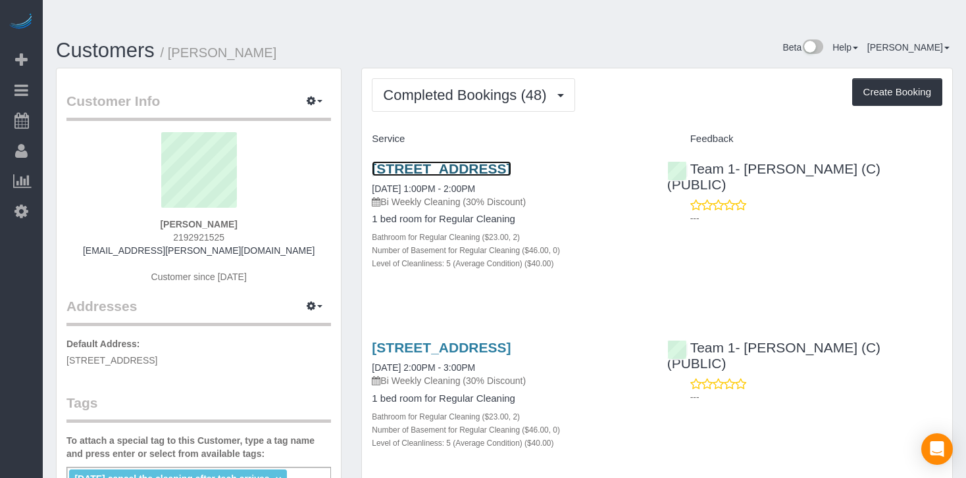
click at [408, 161] on link "[STREET_ADDRESS]" at bounding box center [441, 168] width 139 height 15
